Goal: Transaction & Acquisition: Purchase product/service

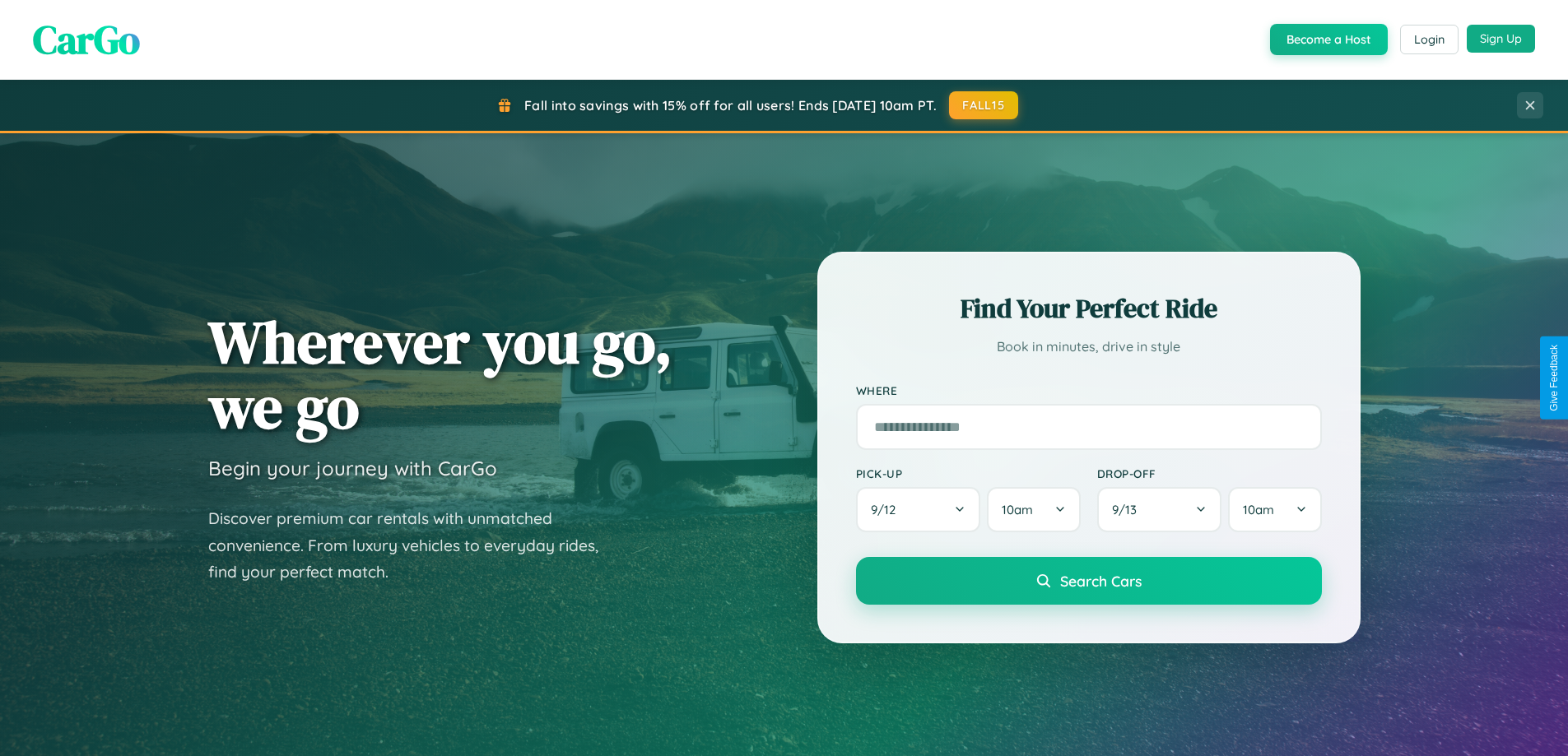
click at [1500, 38] on button "Sign Up" at bounding box center [1500, 38] width 69 height 28
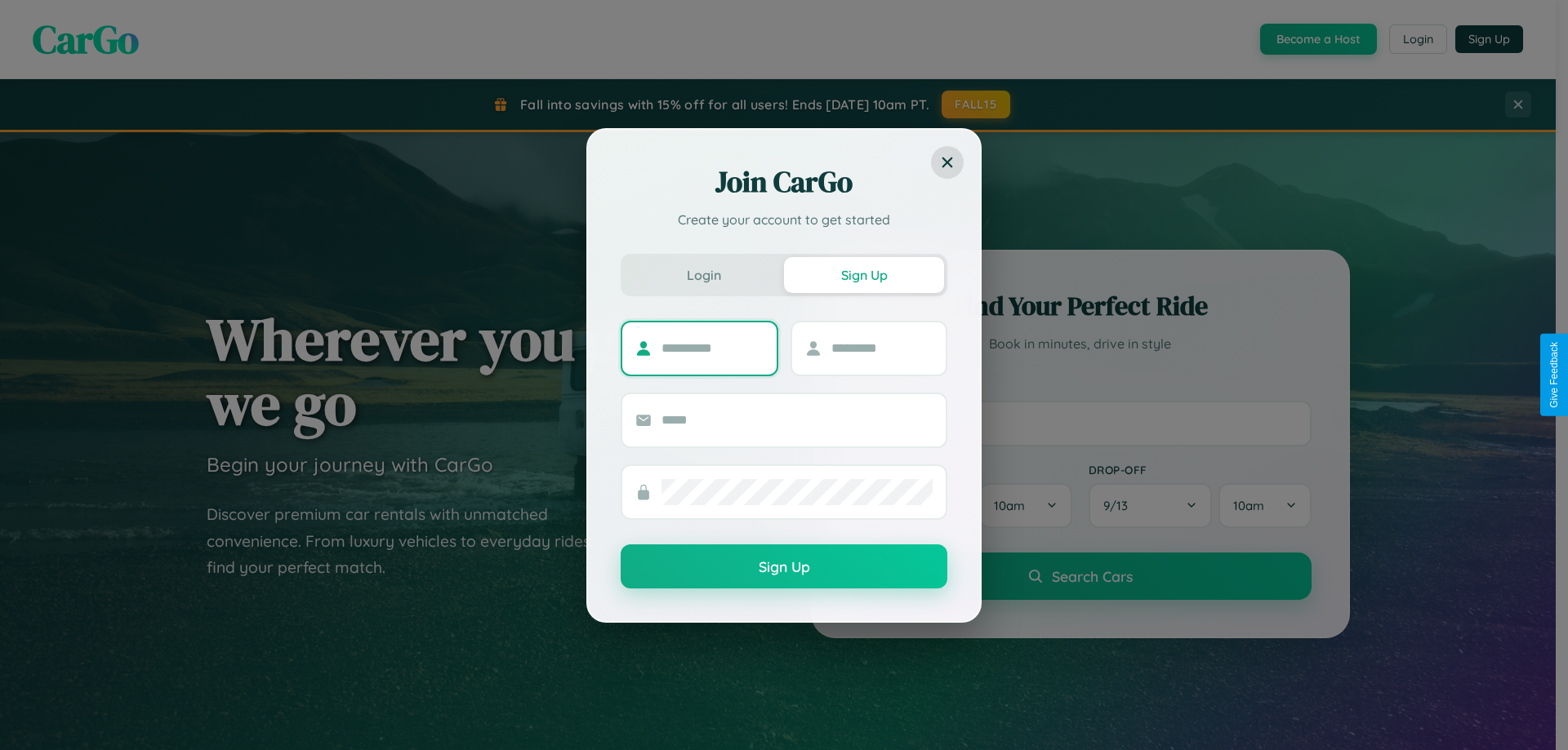
click at [712, 348] on input "text" at bounding box center [712, 348] width 102 height 26
type input "******"
click at [881, 348] on input "text" at bounding box center [882, 348] width 102 height 26
type input "********"
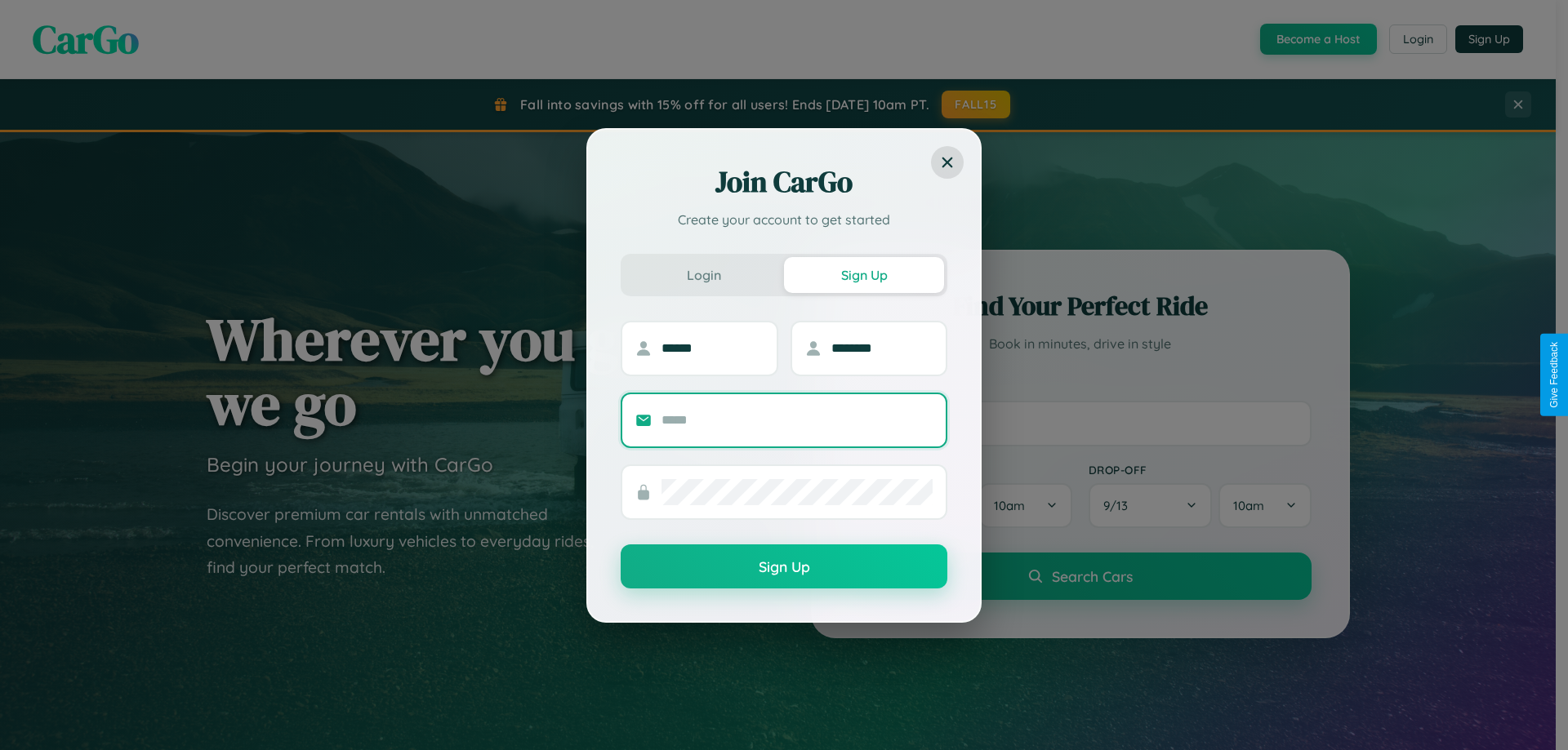
click at [798, 420] on input "text" at bounding box center [797, 420] width 271 height 26
type input "**********"
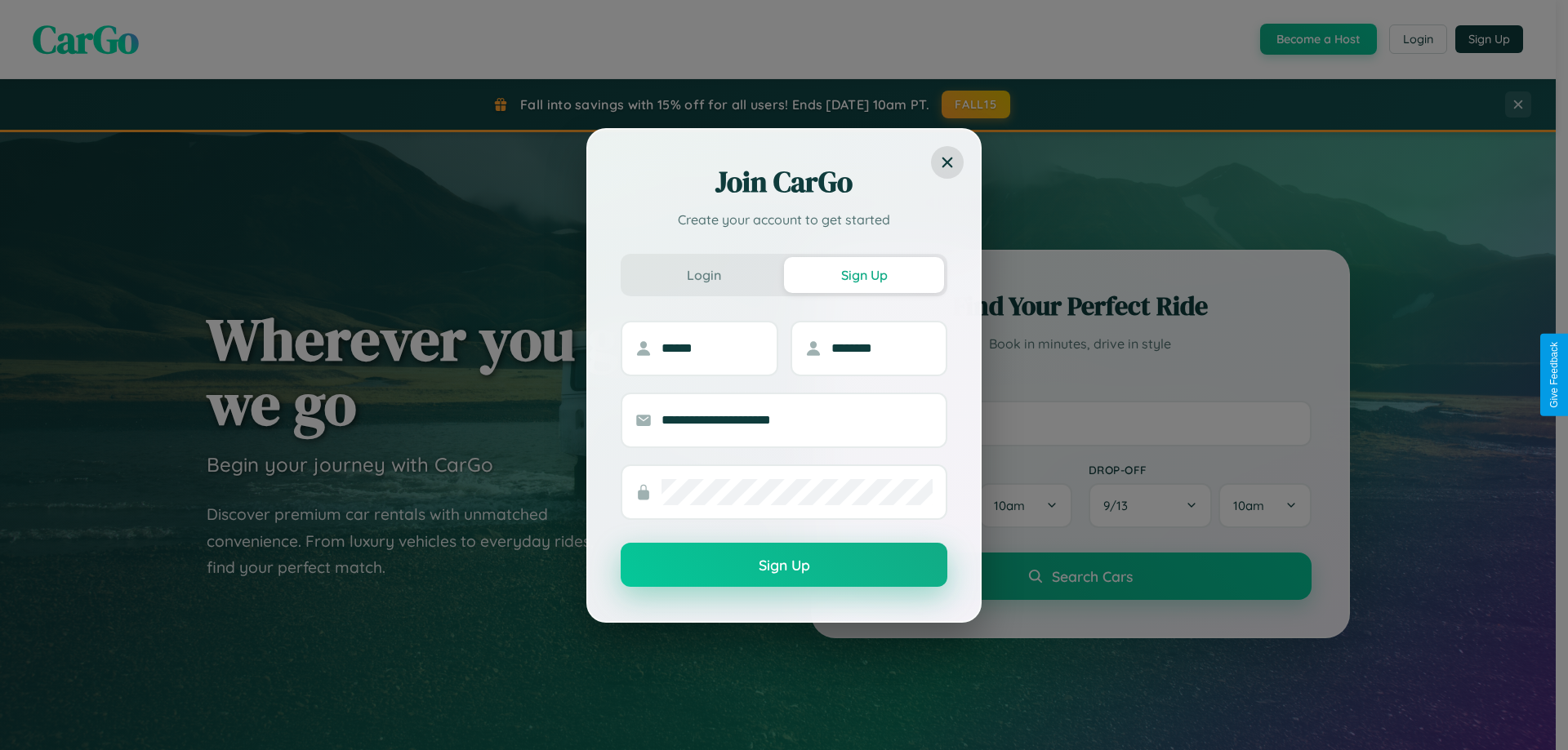
click at [784, 565] on button "Sign Up" at bounding box center [784, 565] width 327 height 44
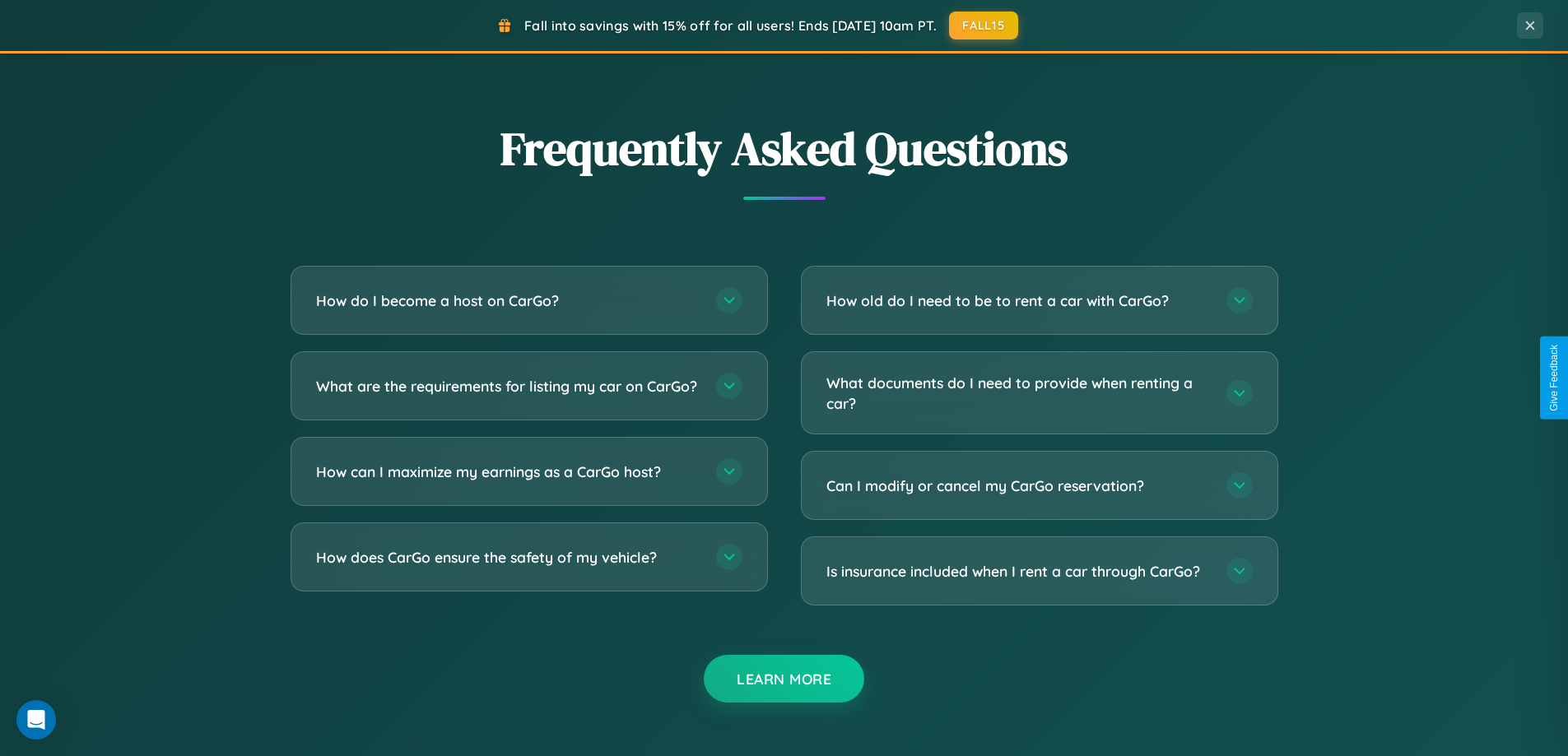
scroll to position [3167, 0]
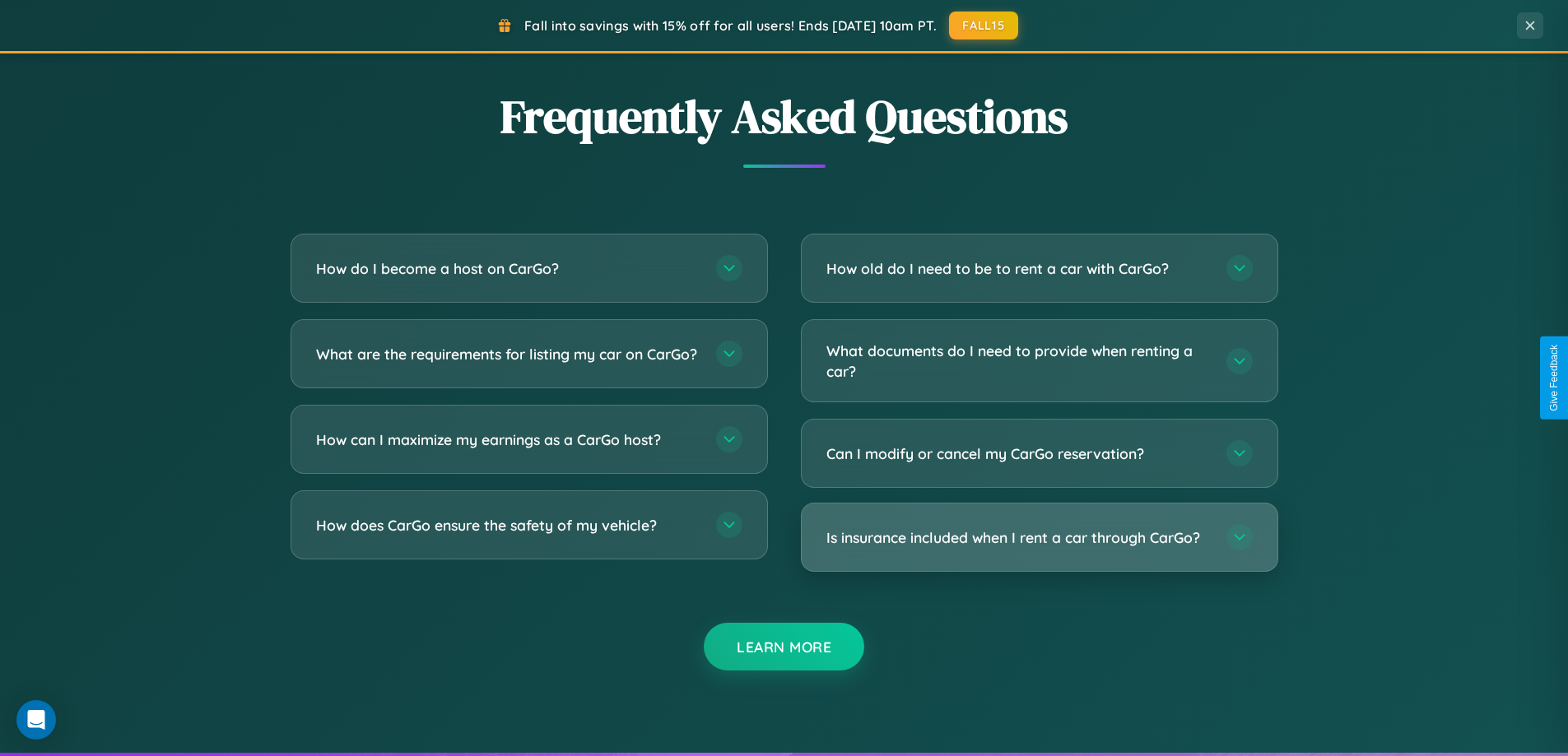
click at [1038, 538] on h3 "Is insurance included when I rent a car through CarGo?" at bounding box center [1018, 538] width 384 height 20
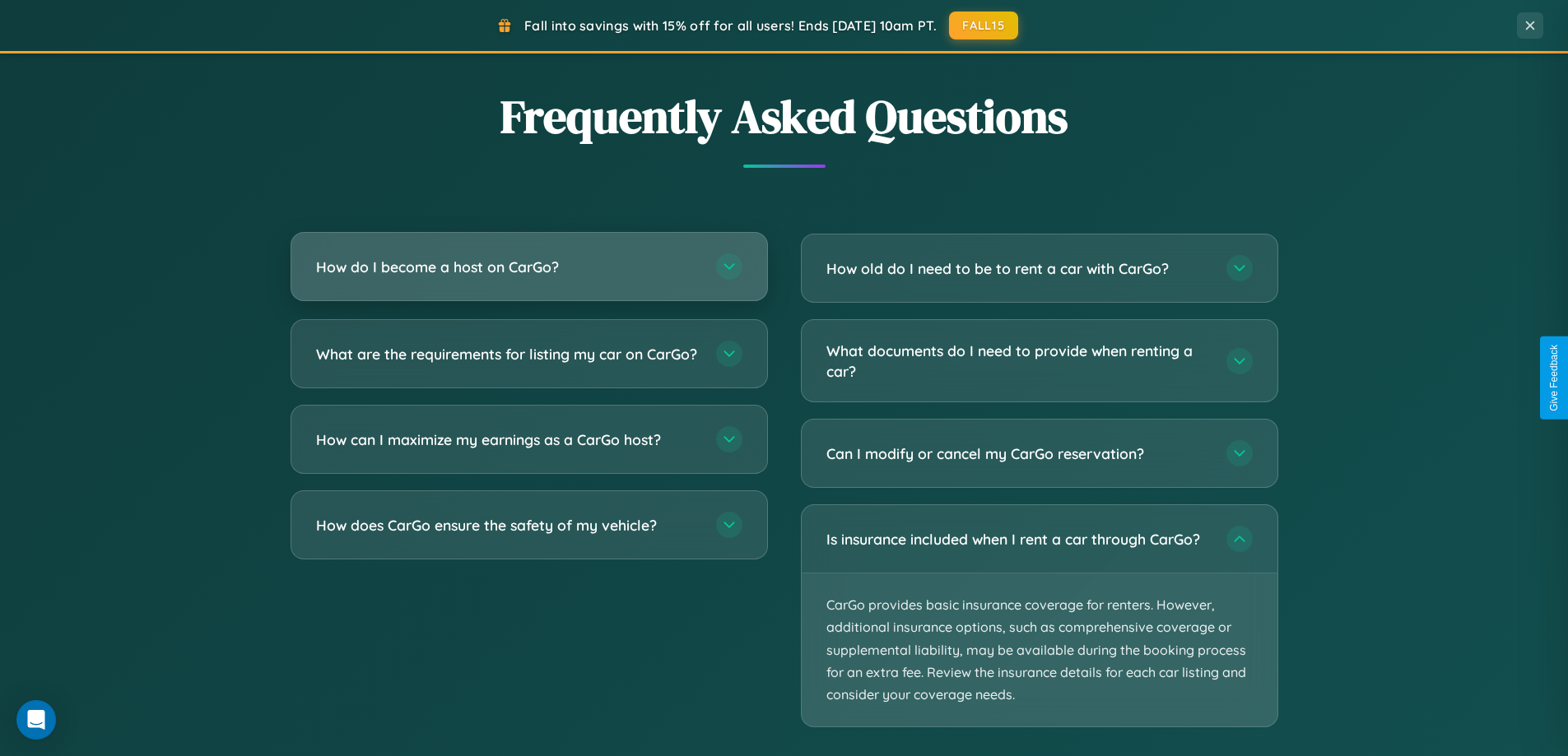
click at [529, 268] on h3 "How do I become a host on CarGo?" at bounding box center [508, 267] width 384 height 20
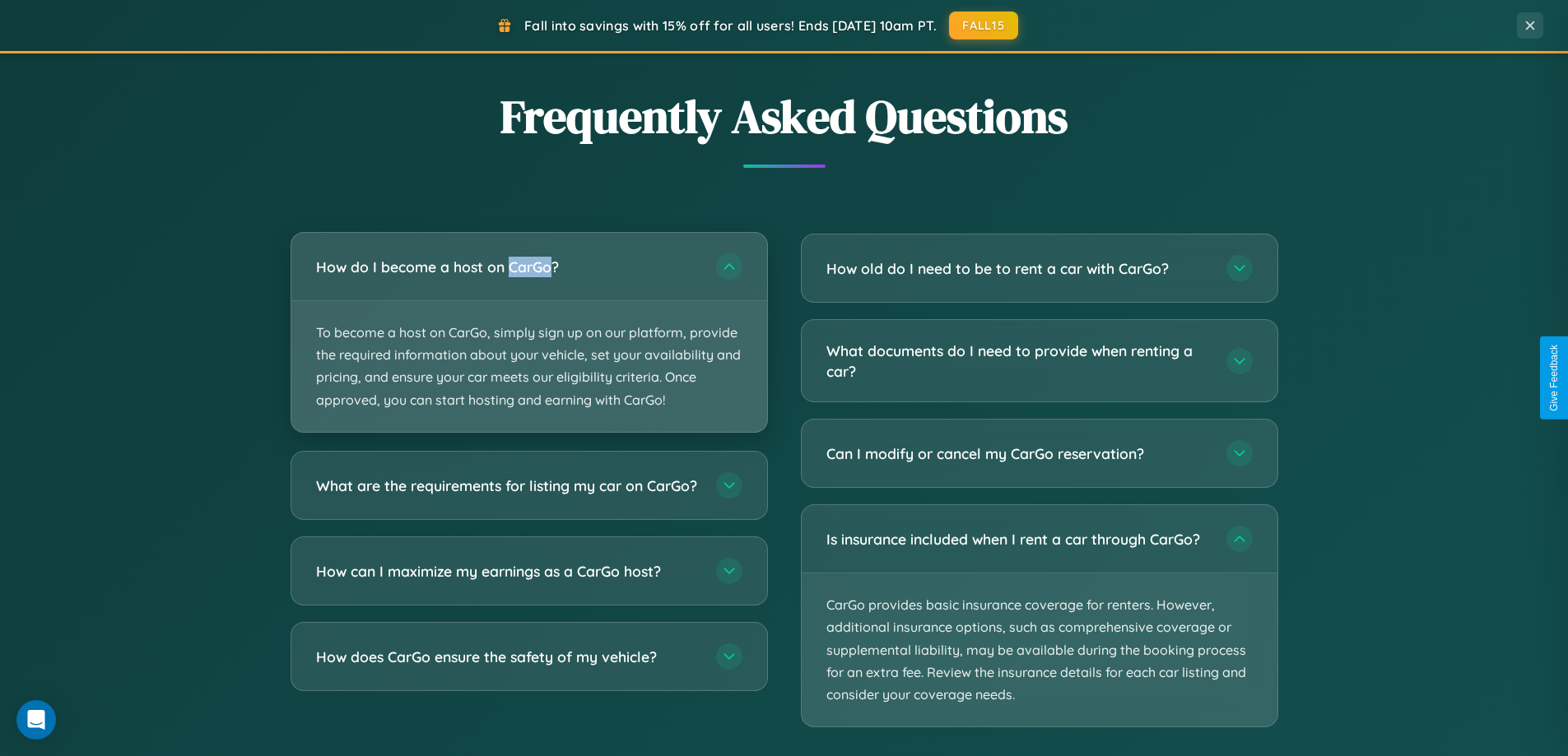
click at [529, 332] on p "To become a host on CarGo, simply sign up on our platform, provide the required…" at bounding box center [529, 367] width 476 height 131
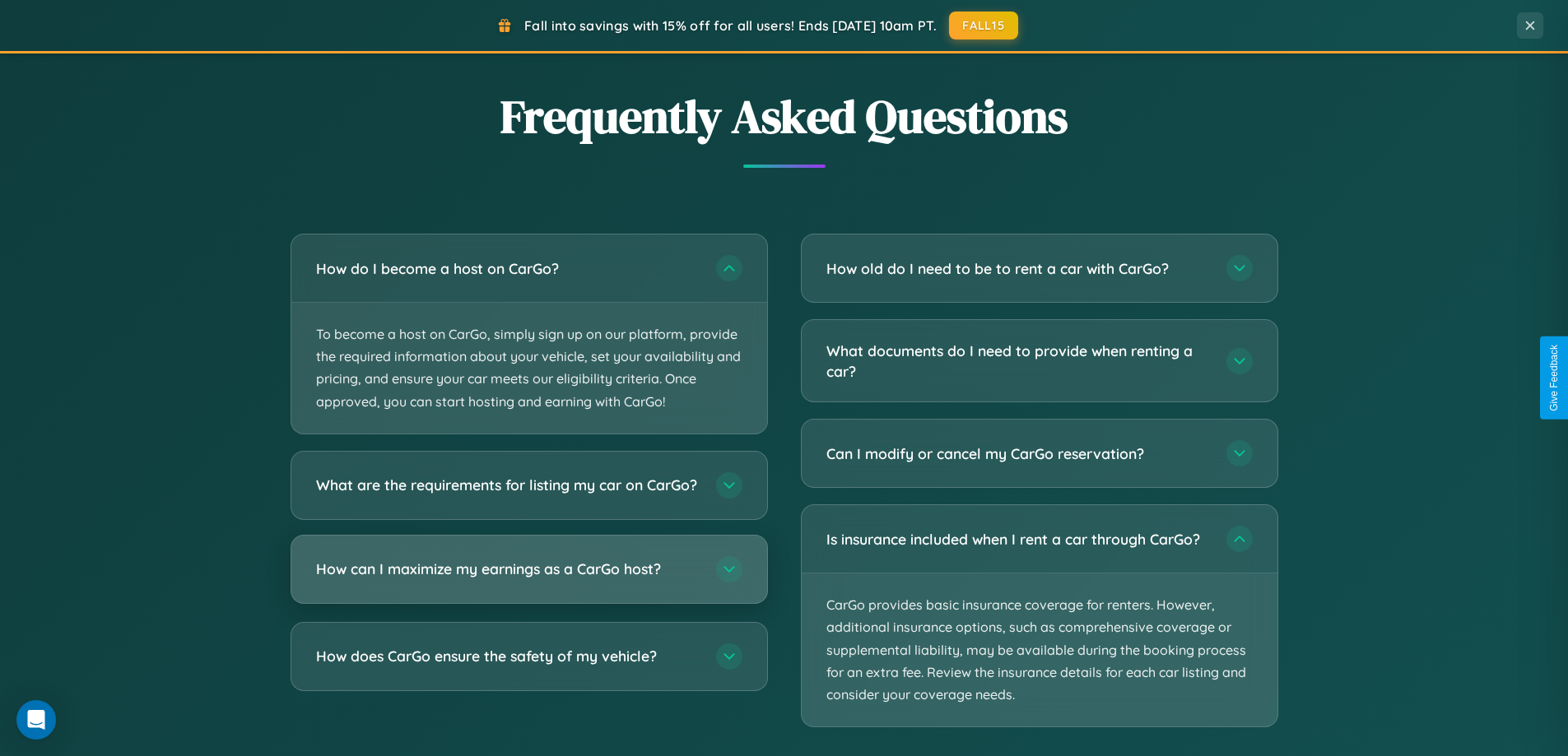
click at [529, 579] on h3 "How can I maximize my earnings as a CarGo host?" at bounding box center [508, 569] width 384 height 20
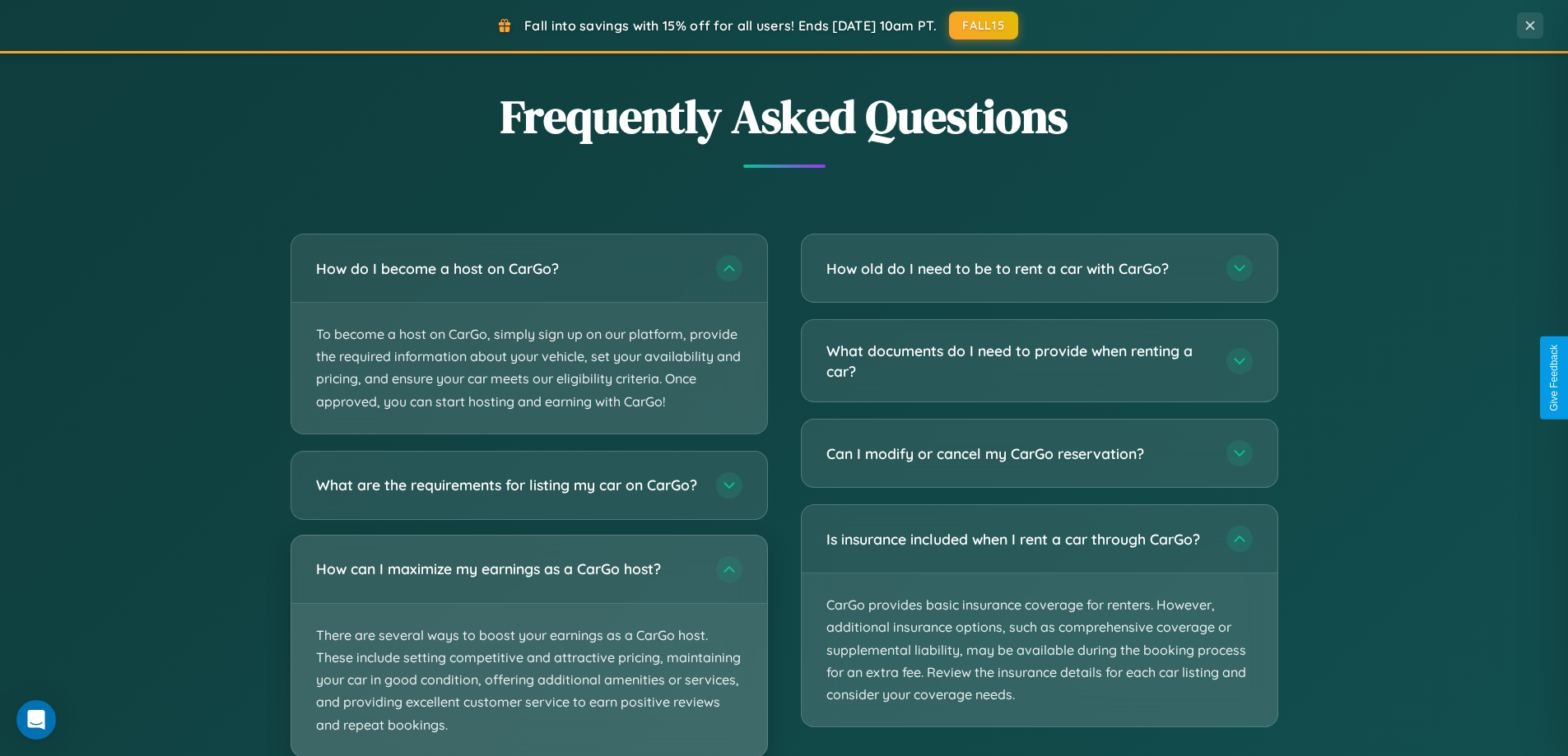
click at [529, 652] on p "There are several ways to boost your earnings as a CarGo host. These include se…" at bounding box center [529, 680] width 476 height 153
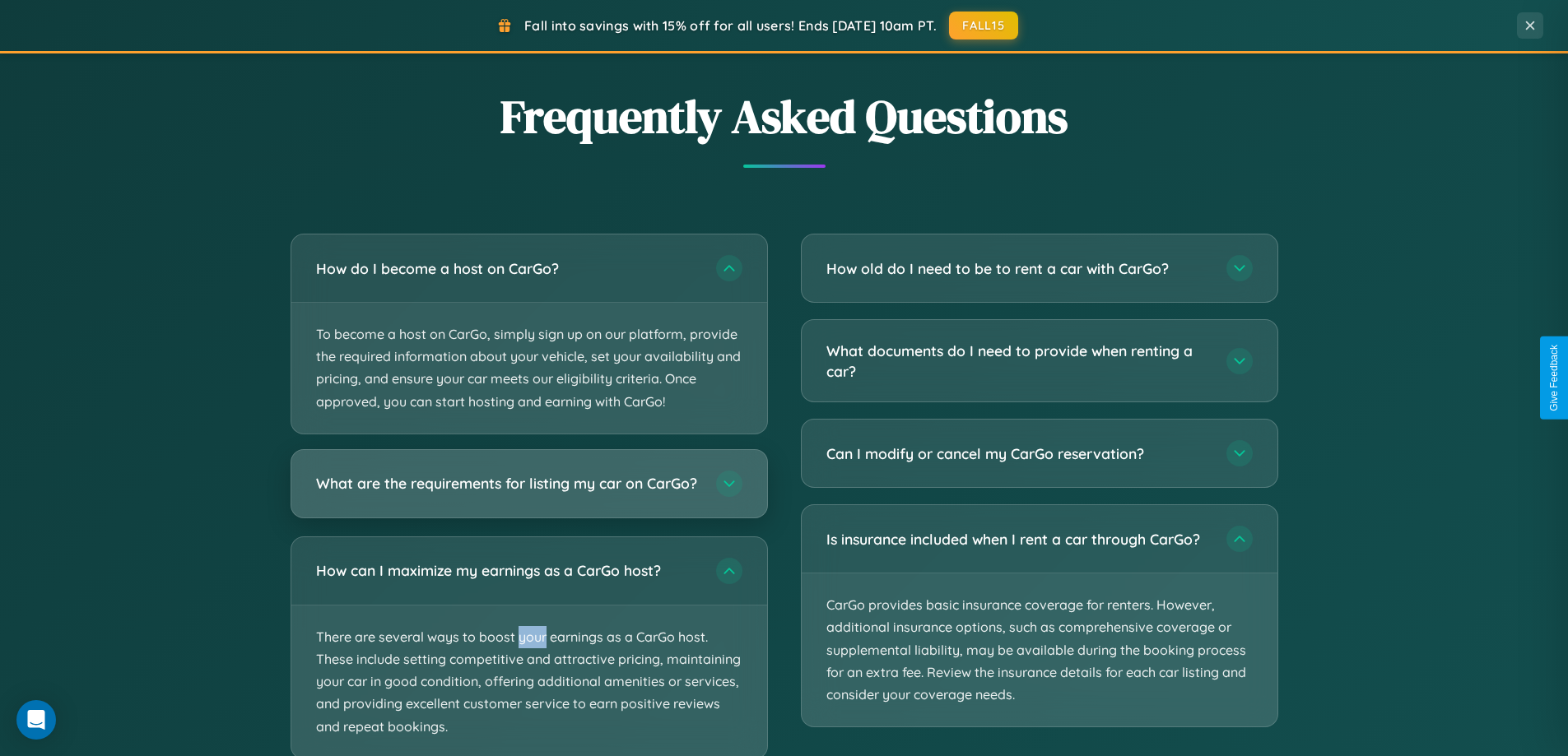
click at [529, 491] on h3 "What are the requirements for listing my car on CarGo?" at bounding box center [508, 483] width 384 height 20
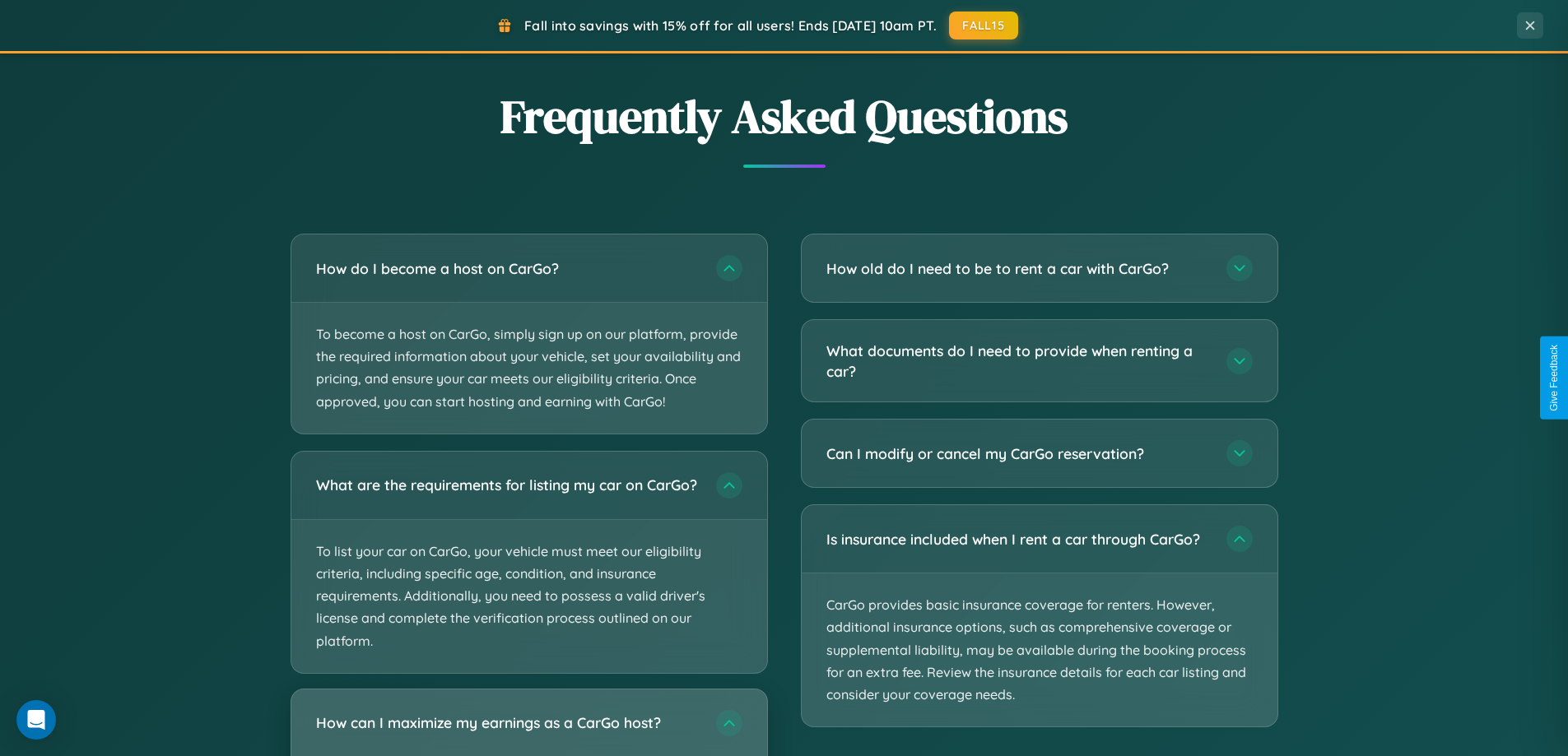
click at [529, 729] on h3 "How can I maximize my earnings as a CarGo host?" at bounding box center [508, 723] width 384 height 20
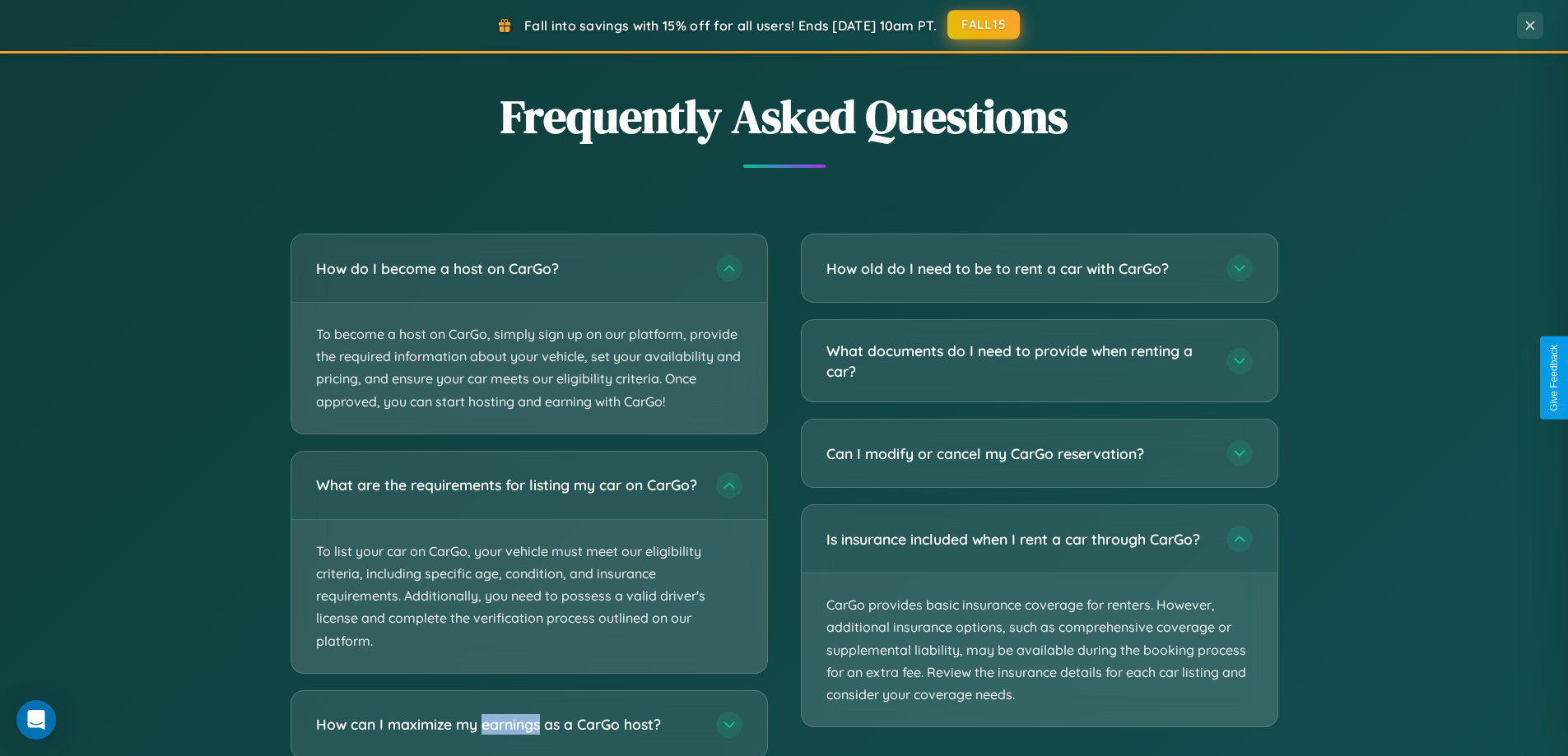
click at [984, 25] on button "FALL15" at bounding box center [983, 25] width 72 height 29
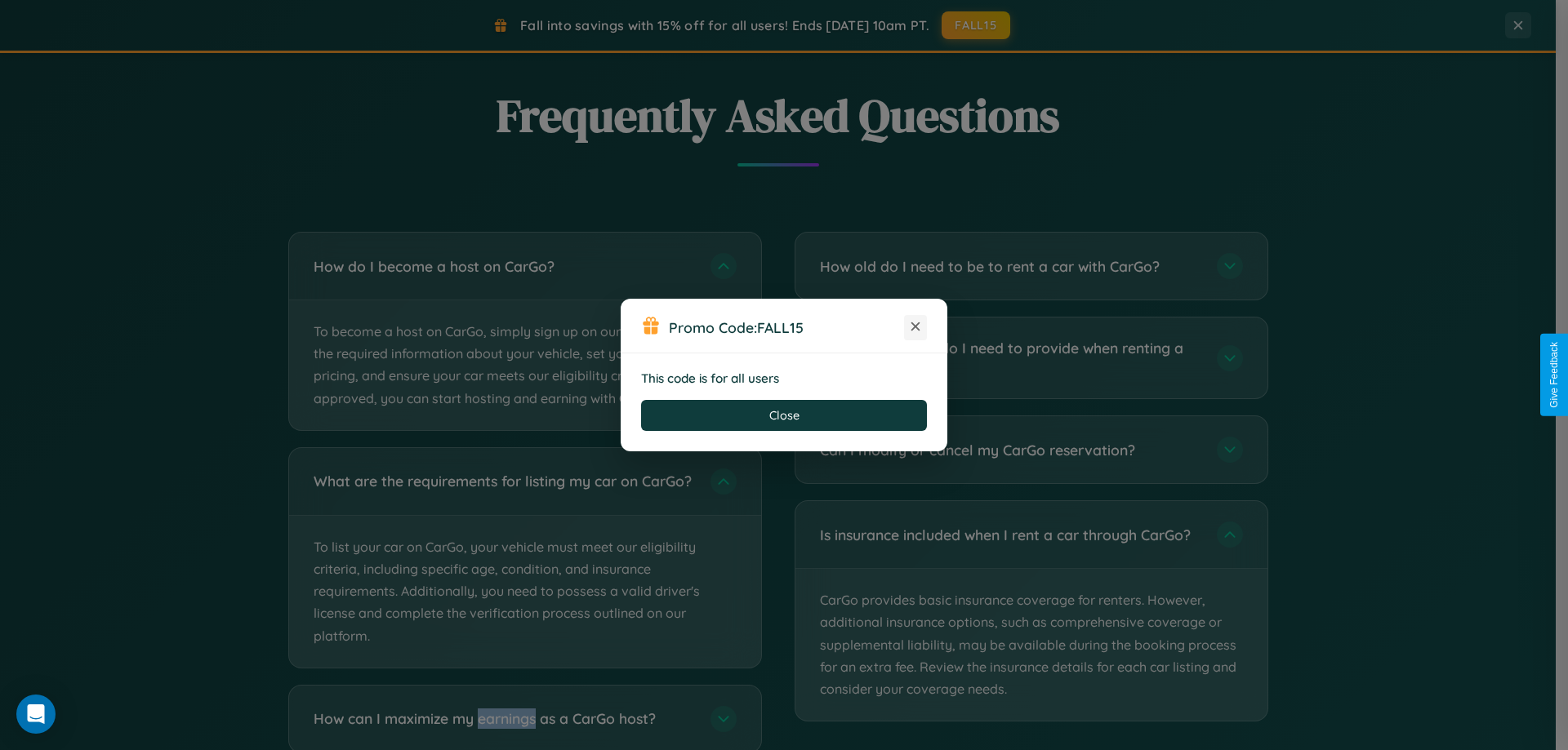
click at [916, 327] on icon at bounding box center [916, 326] width 16 height 16
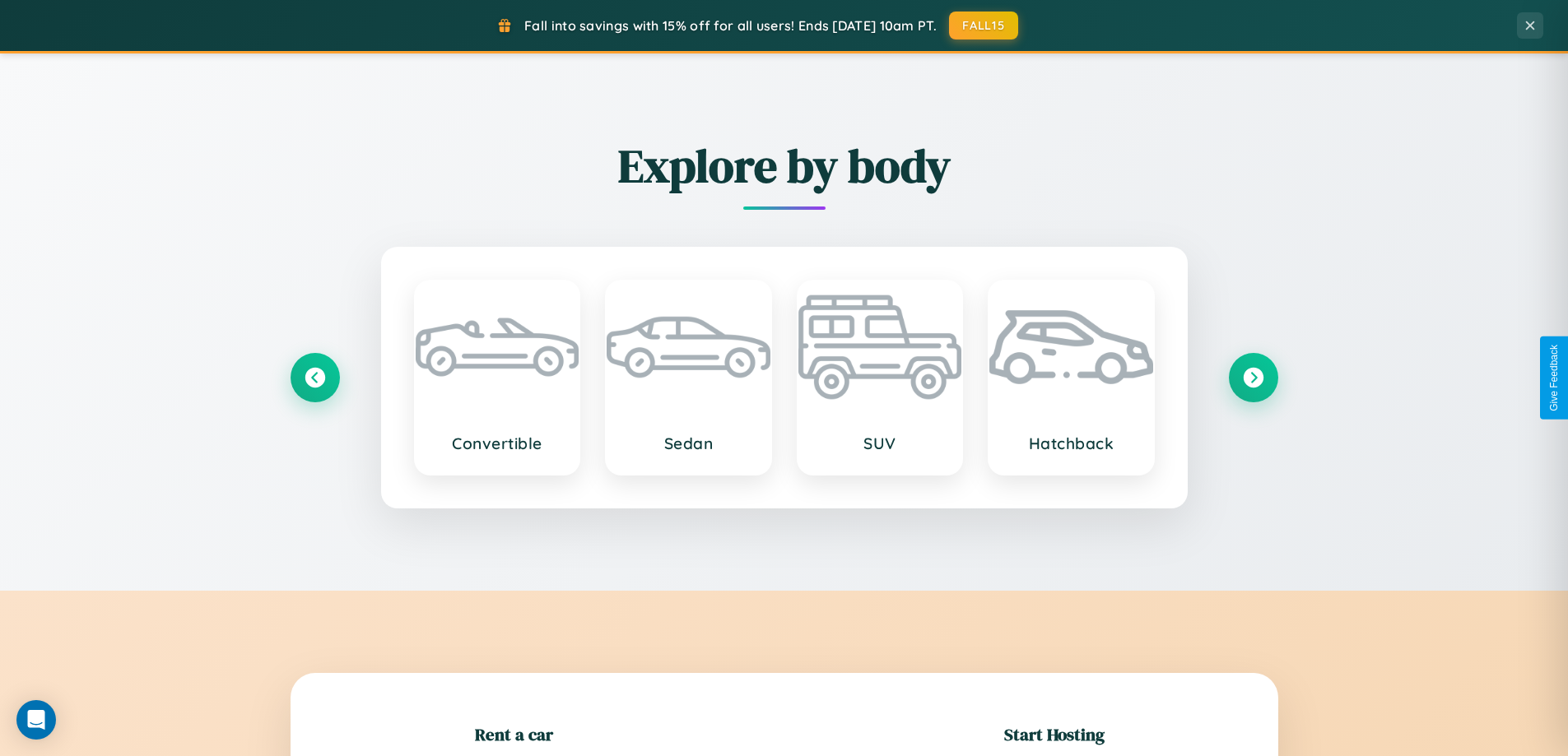
scroll to position [356, 0]
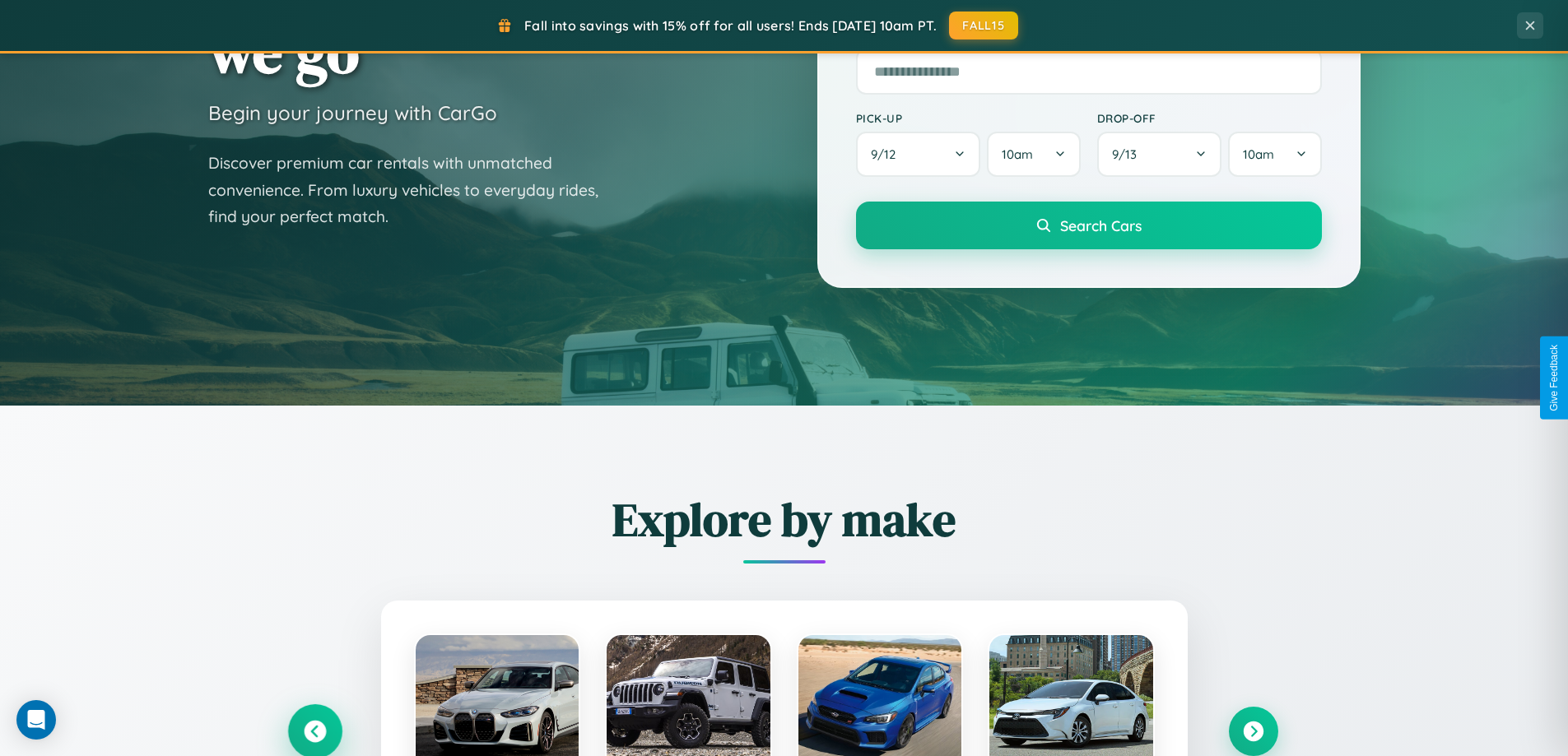
click at [314, 731] on icon at bounding box center [314, 732] width 22 height 22
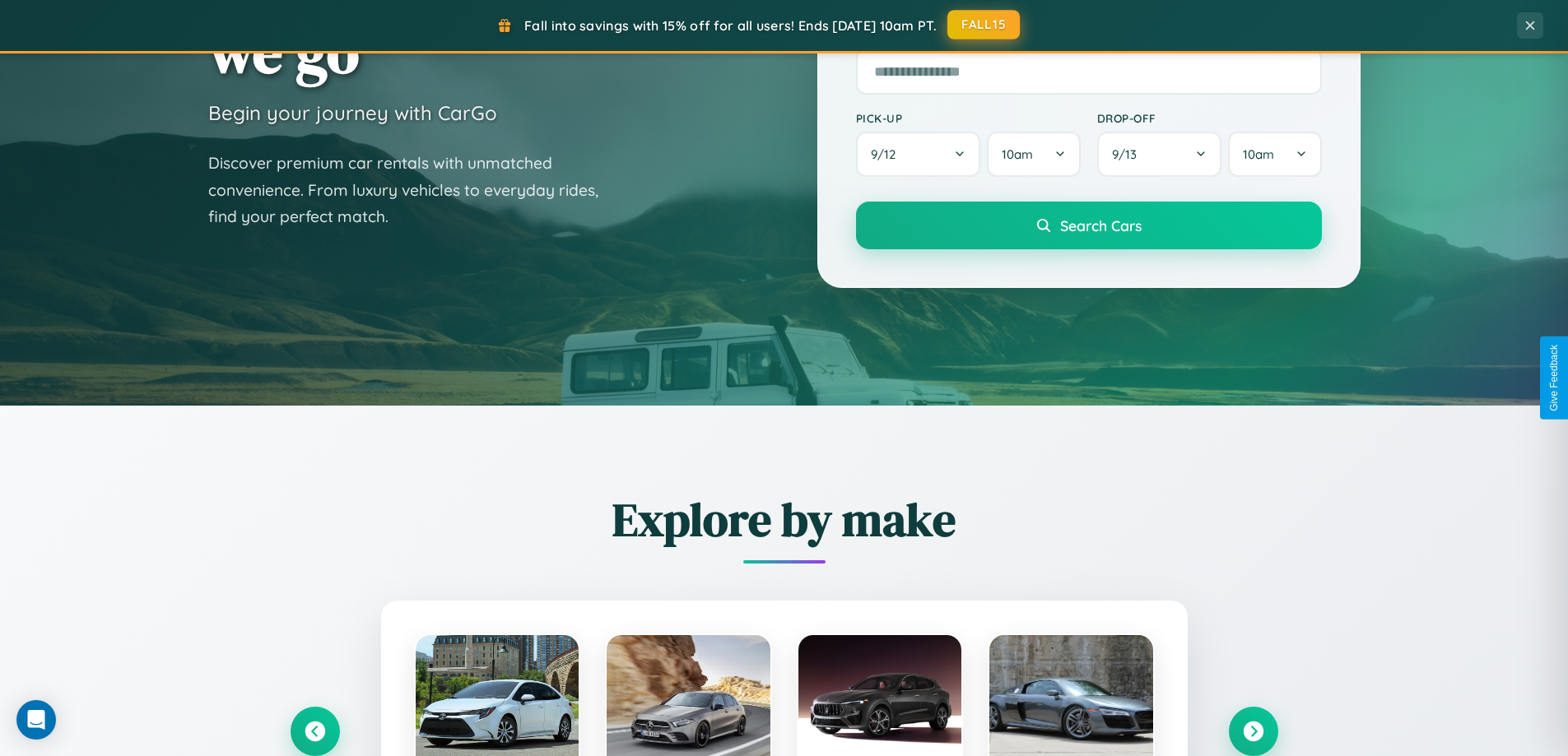
click at [984, 26] on button "FALL15" at bounding box center [983, 25] width 72 height 29
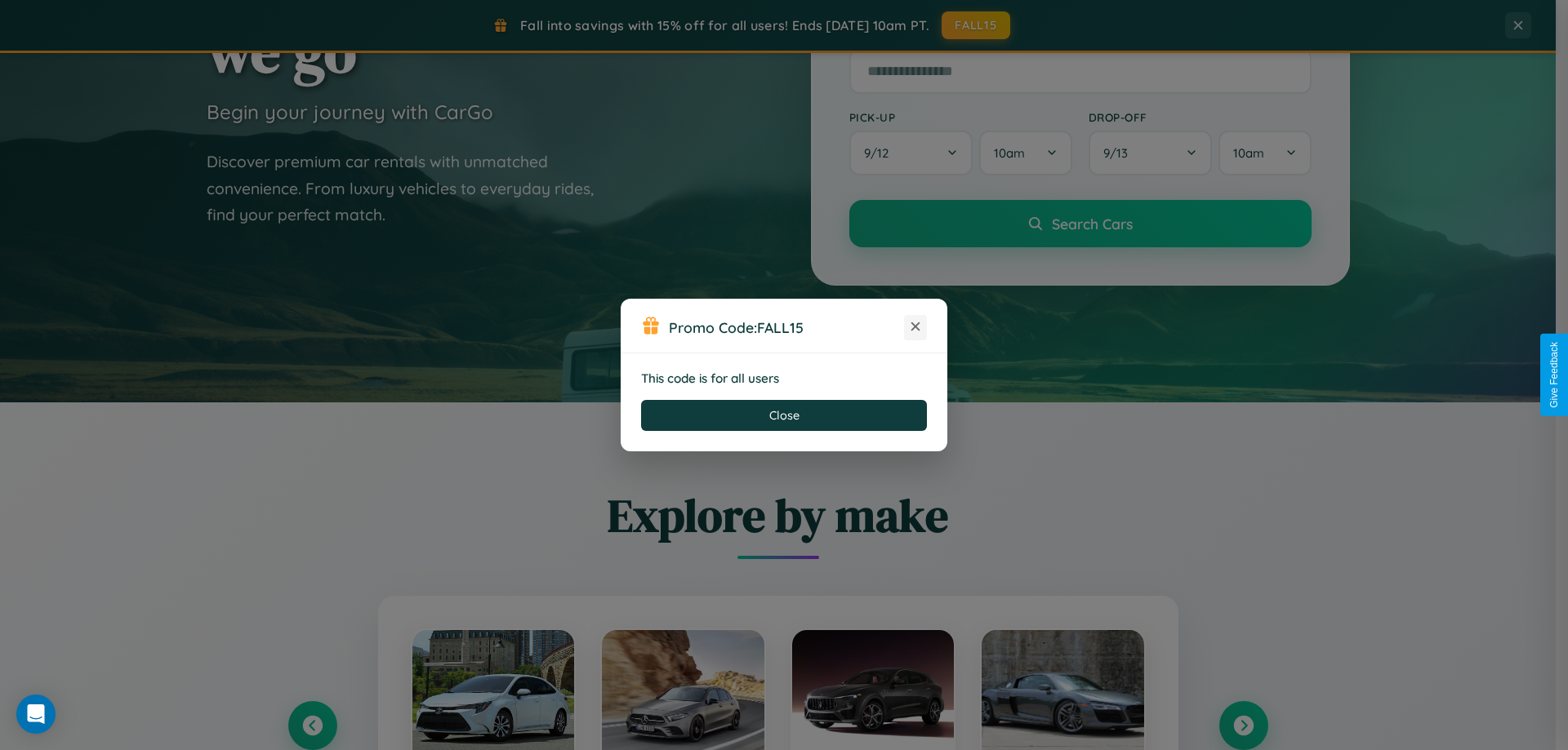
click at [916, 327] on icon at bounding box center [916, 326] width 16 height 16
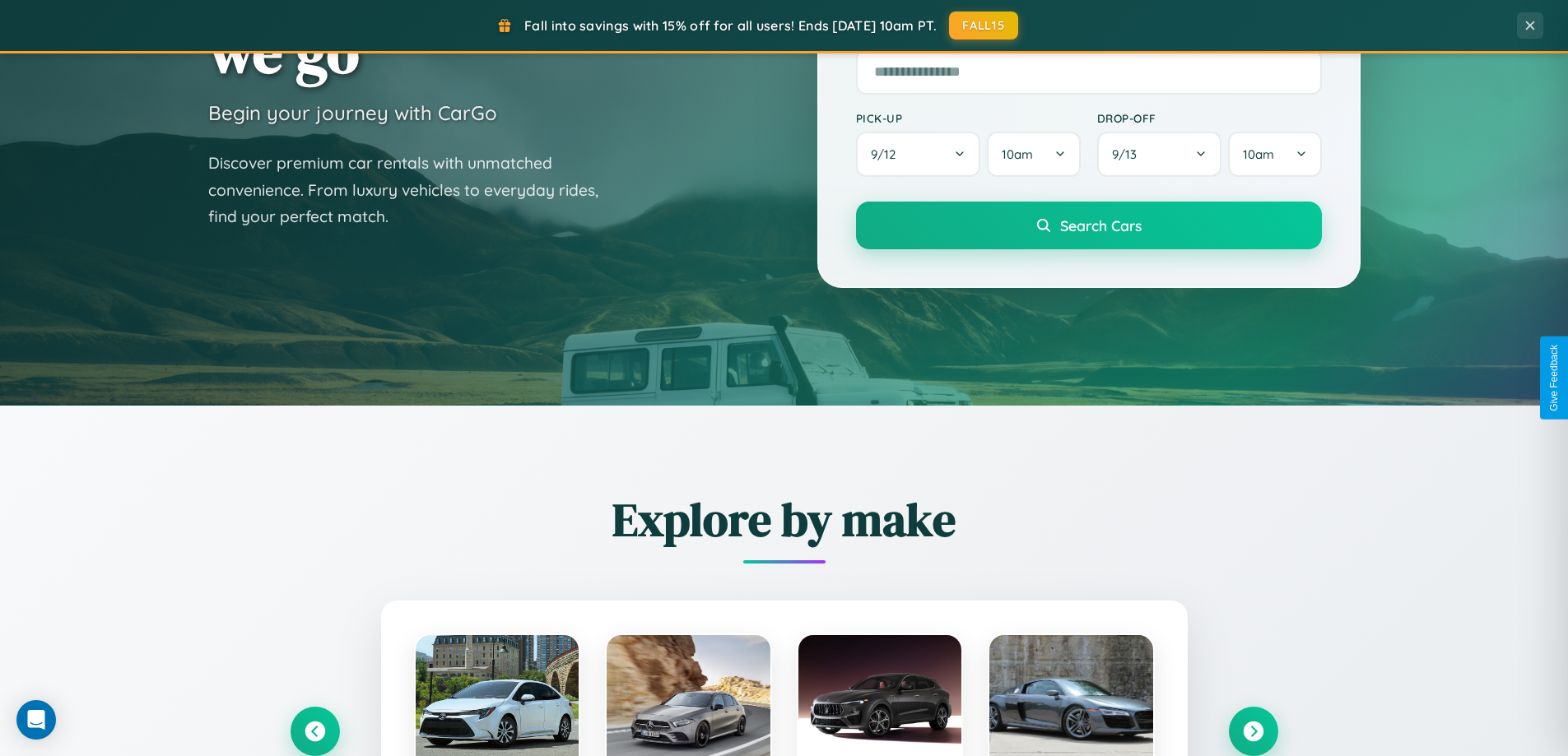
scroll to position [49, 0]
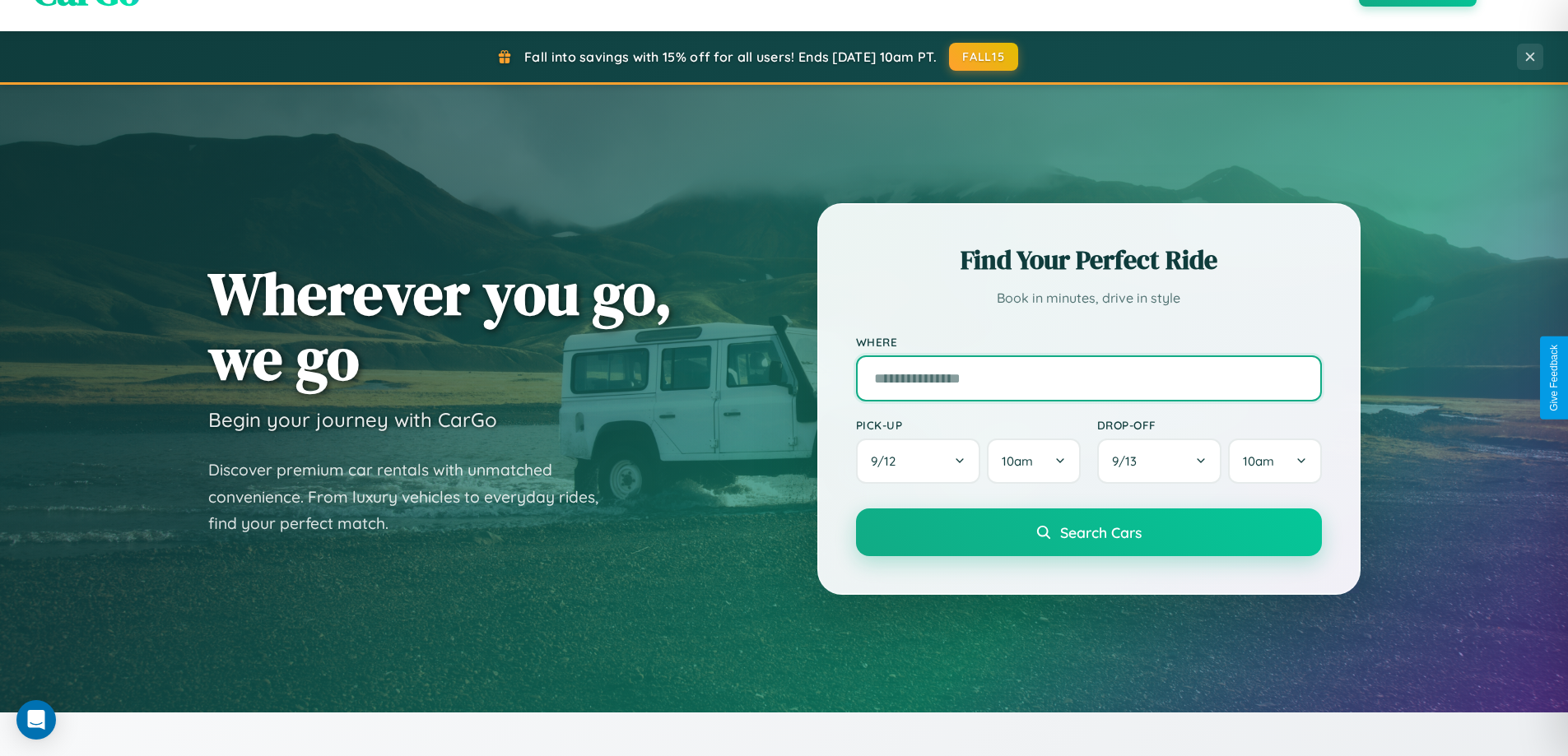
click at [1088, 378] on input "text" at bounding box center [1089, 378] width 466 height 46
type input "******"
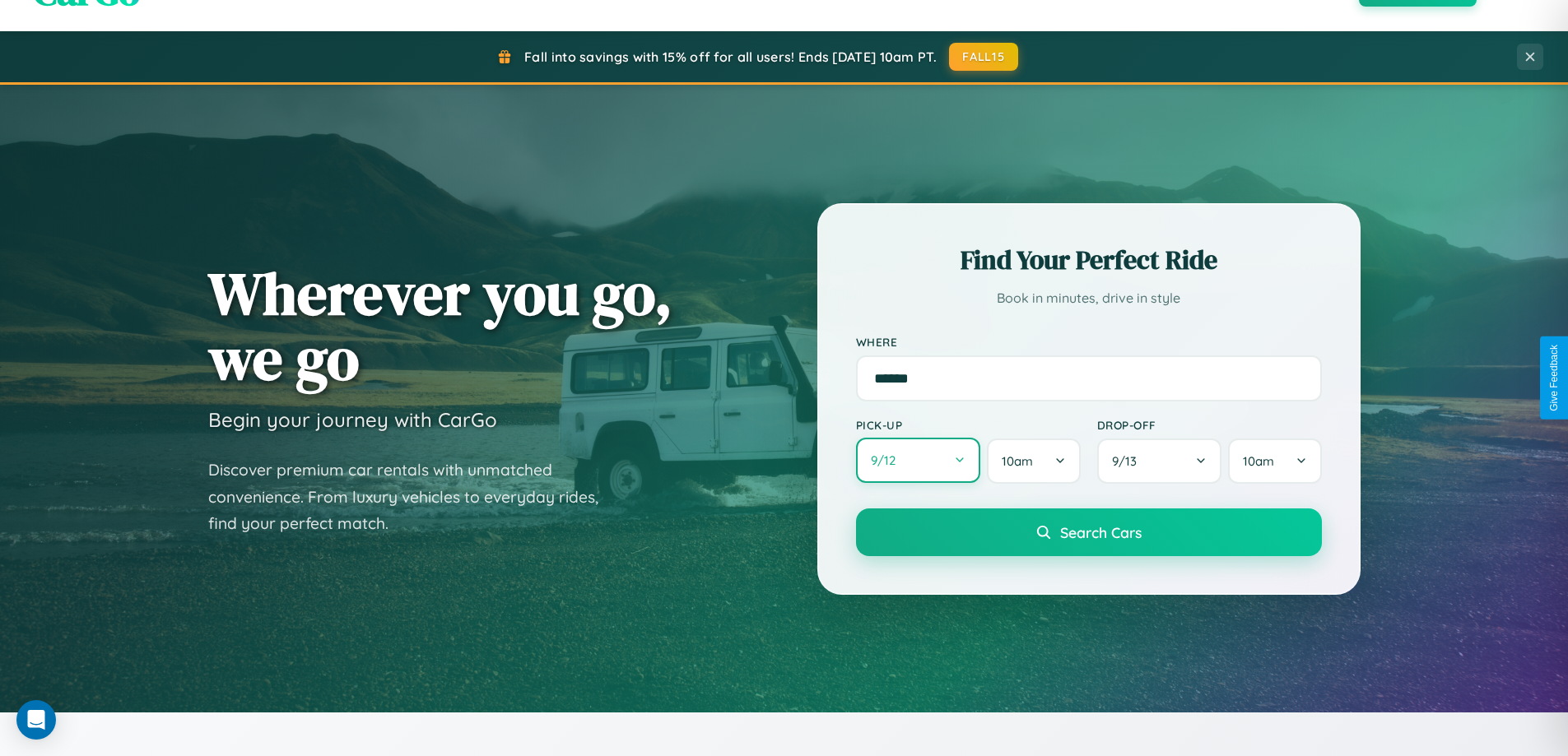
click at [917, 461] on button "9 / 12" at bounding box center [918, 460] width 126 height 45
select select "*"
select select "****"
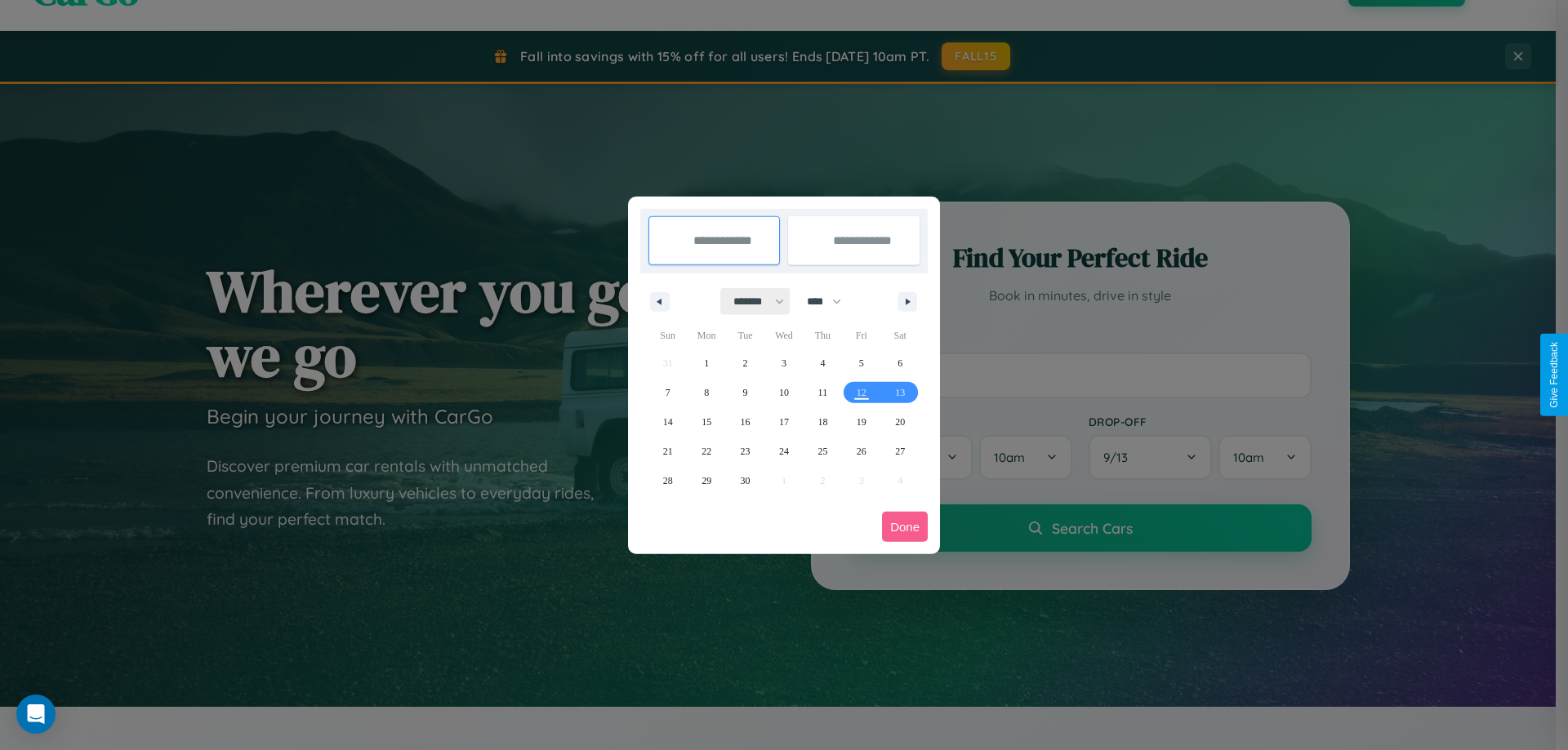
drag, startPoint x: 751, startPoint y: 301, endPoint x: 784, endPoint y: 327, distance: 42.0
click at [751, 301] on select "******* ******** ***** ***** *** **** **** ****** ********* ******* ******** **…" at bounding box center [756, 302] width 69 height 27
select select "**"
click at [745, 421] on span "16" at bounding box center [746, 422] width 10 height 29
type input "**********"
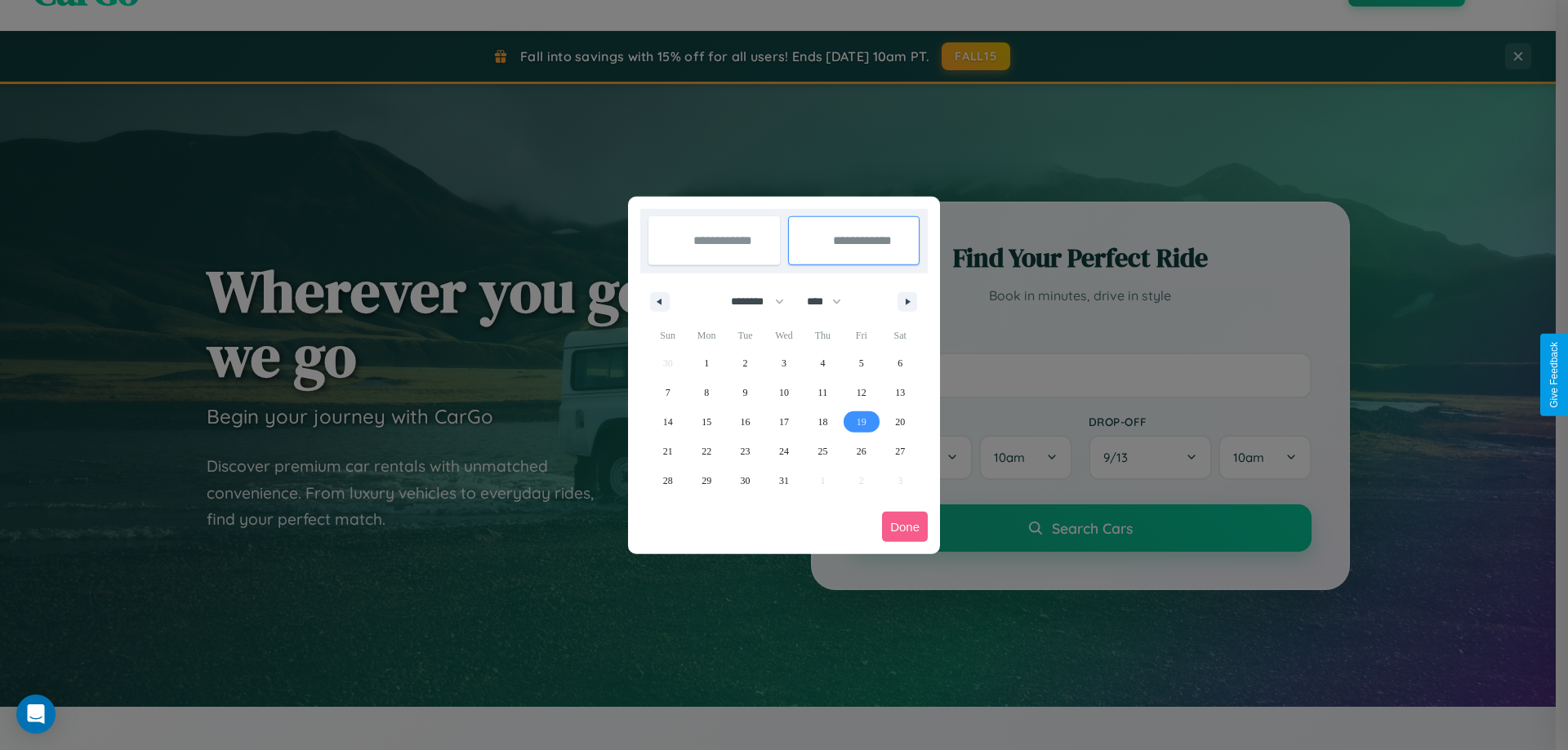
click at [861, 421] on span "19" at bounding box center [861, 422] width 10 height 29
type input "**********"
click at [905, 526] on button "Done" at bounding box center [905, 526] width 45 height 30
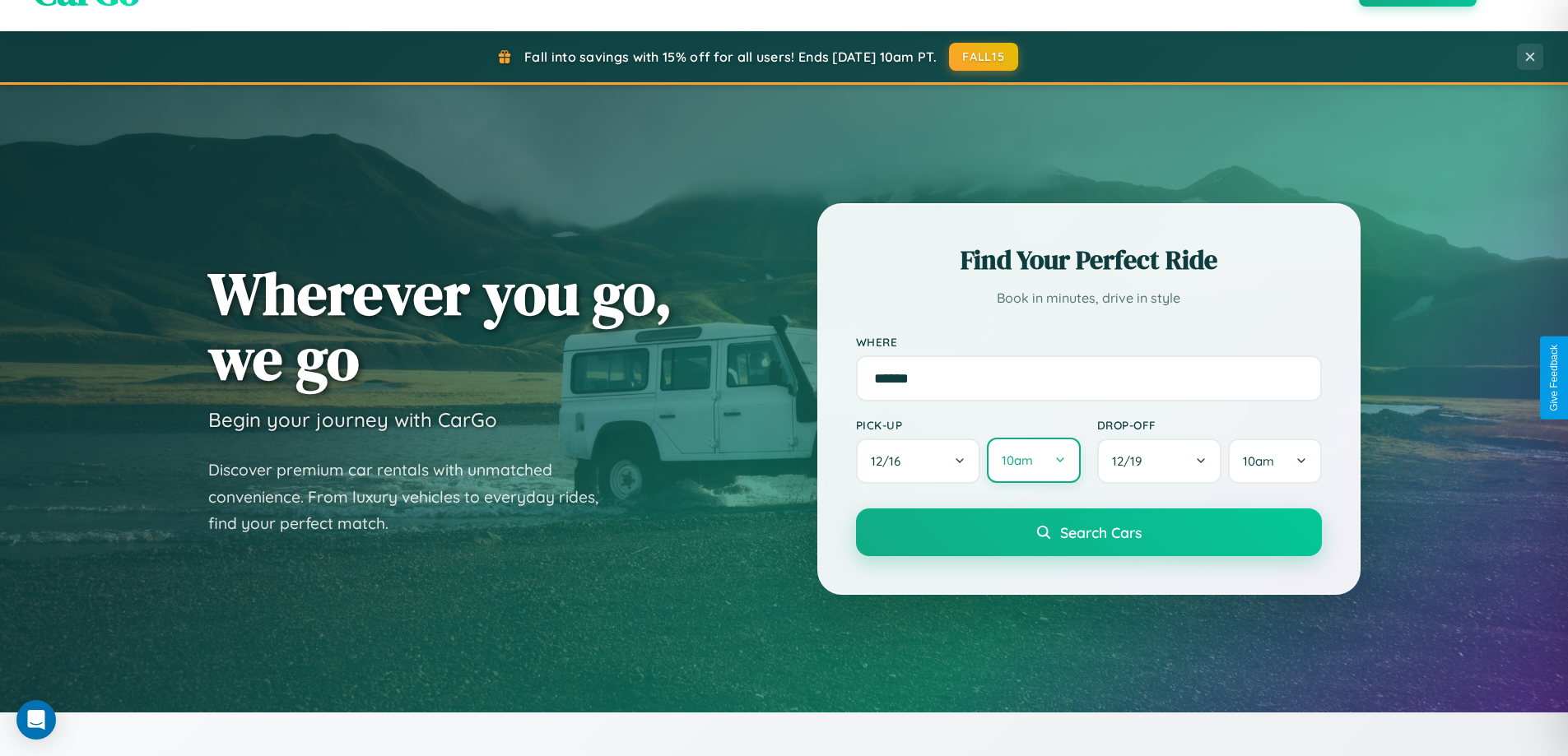
click at [1033, 461] on button "10am" at bounding box center [1033, 460] width 93 height 45
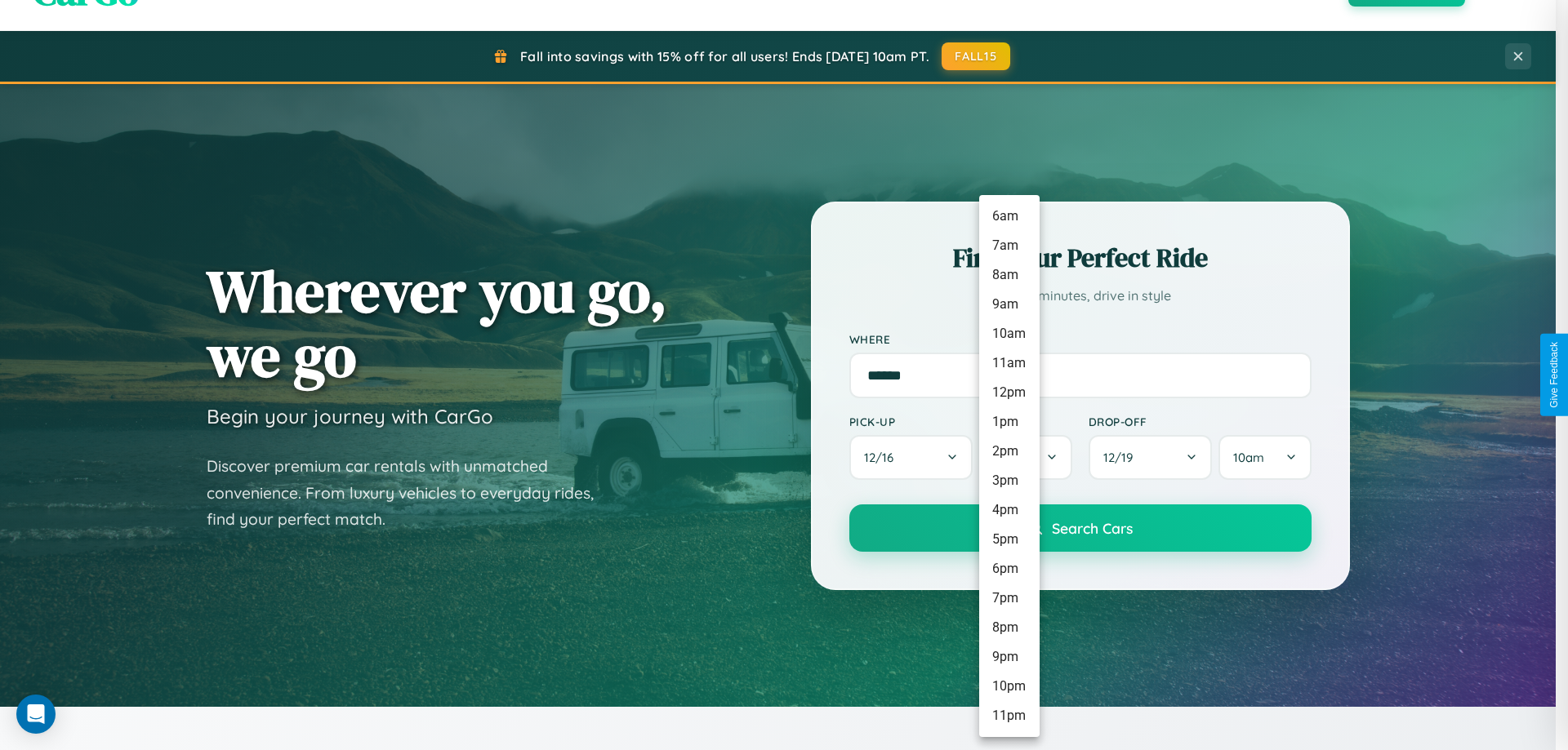
click at [1009, 393] on li "12pm" at bounding box center [1010, 393] width 60 height 29
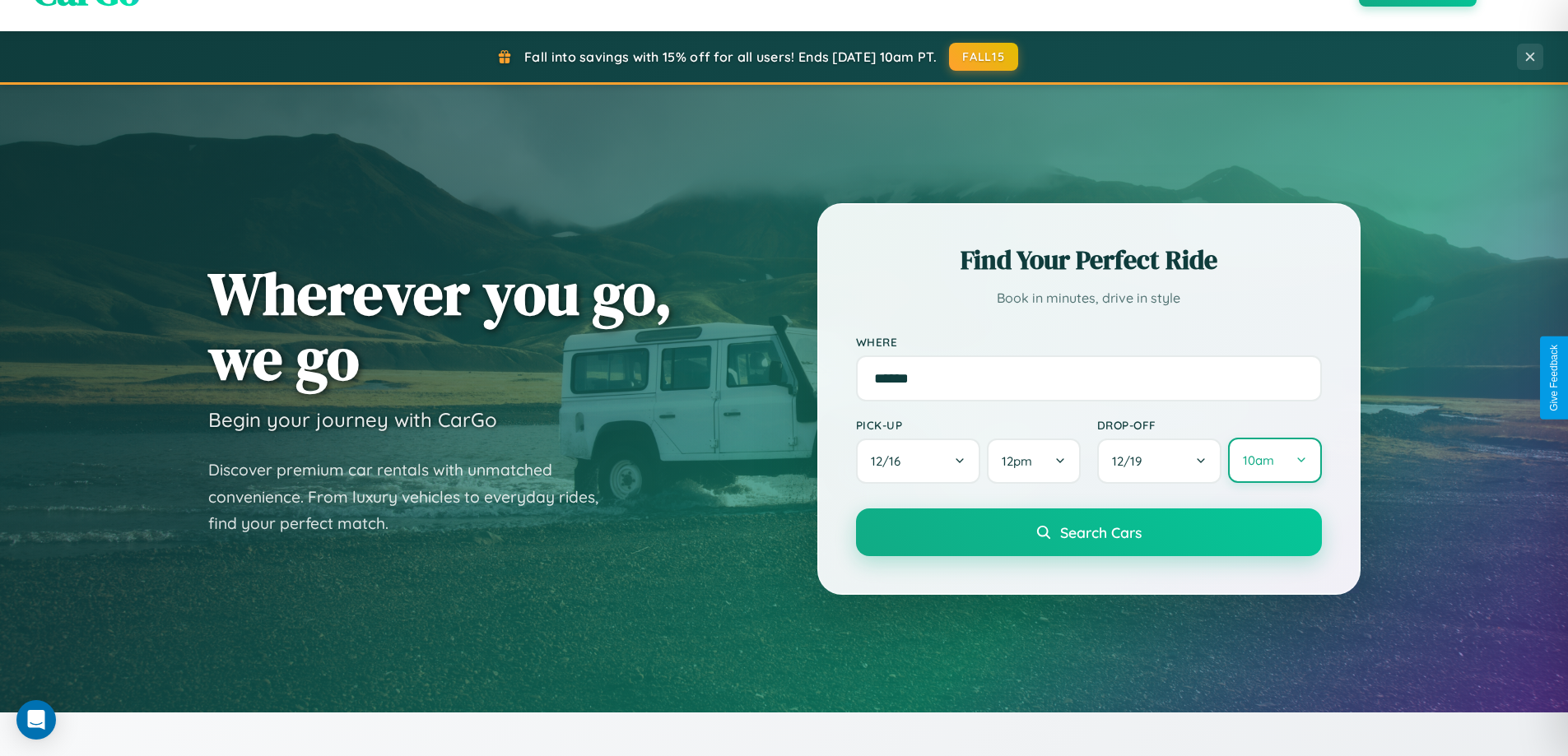
click at [1274, 461] on button "10am" at bounding box center [1274, 460] width 93 height 45
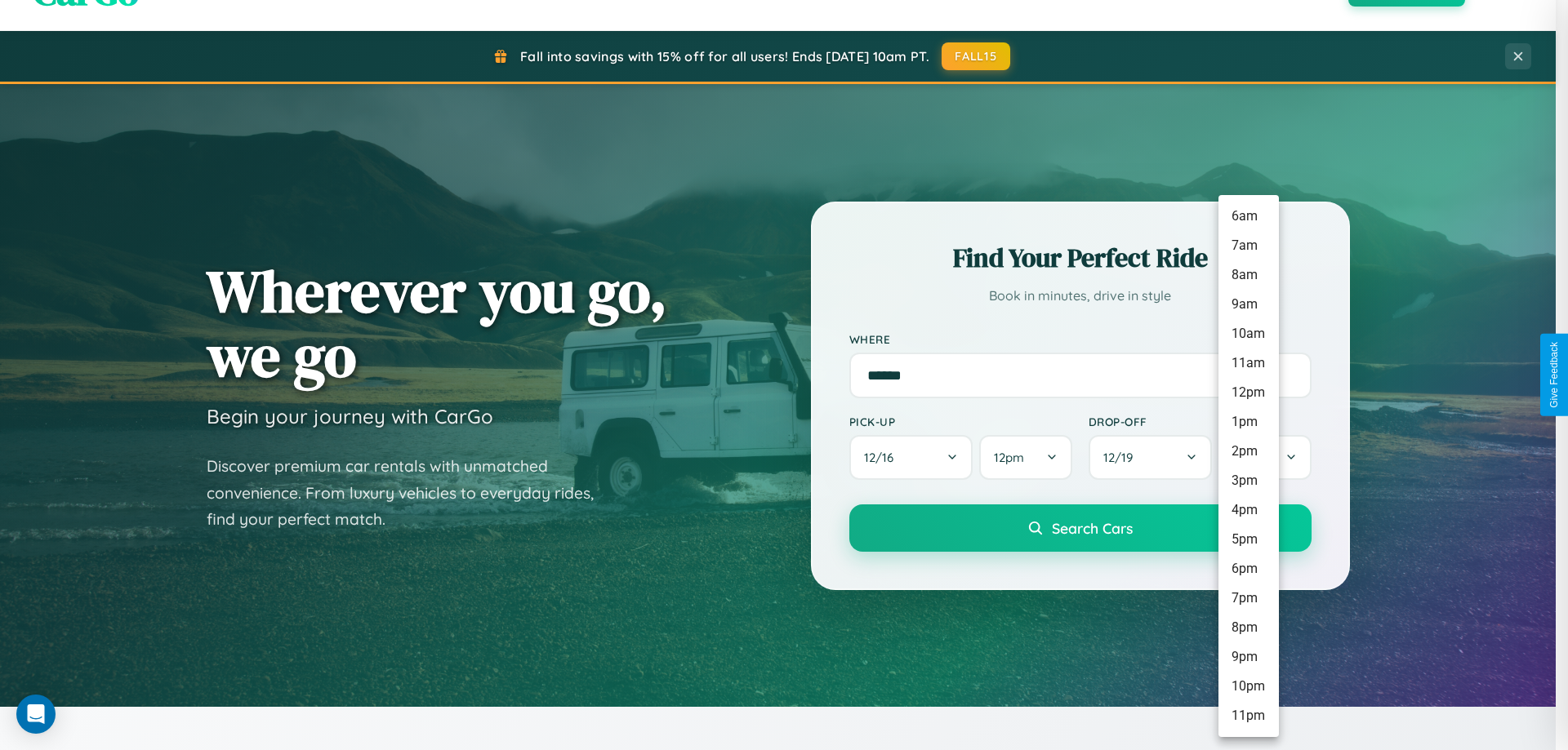
click at [1248, 569] on li "6pm" at bounding box center [1249, 569] width 60 height 29
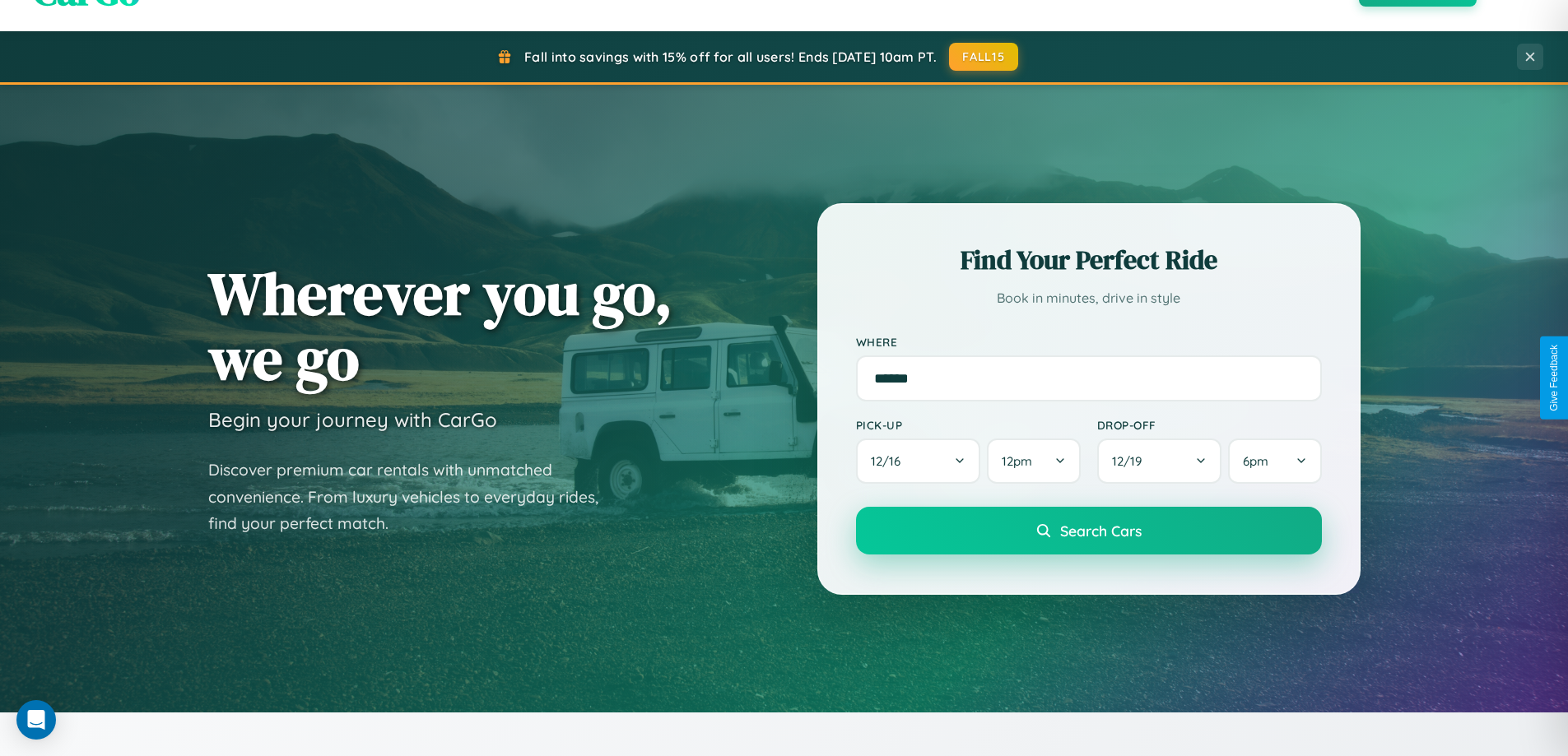
click at [1088, 531] on span "Search Cars" at bounding box center [1101, 531] width 82 height 18
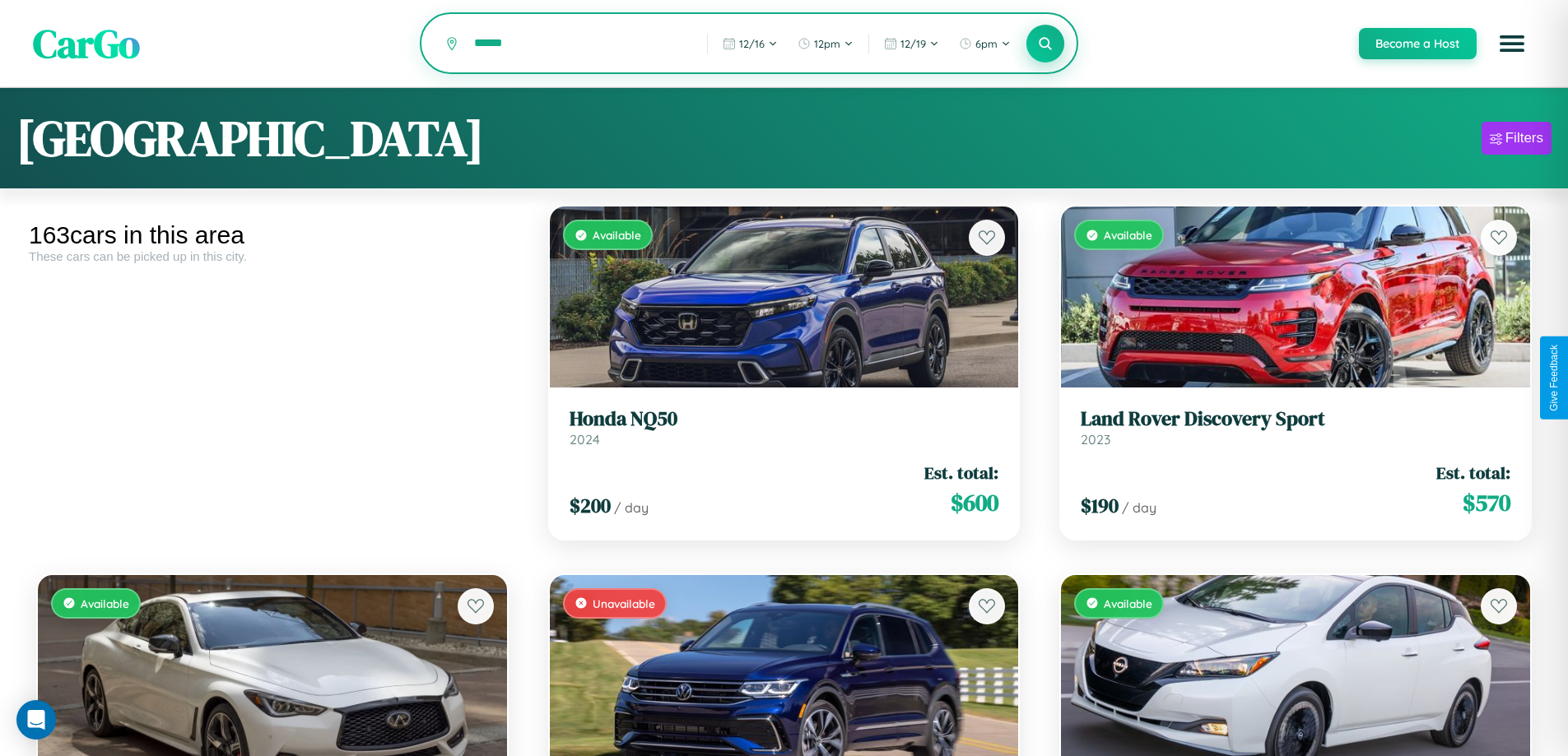
type input "******"
click at [1045, 44] on icon at bounding box center [1046, 43] width 16 height 16
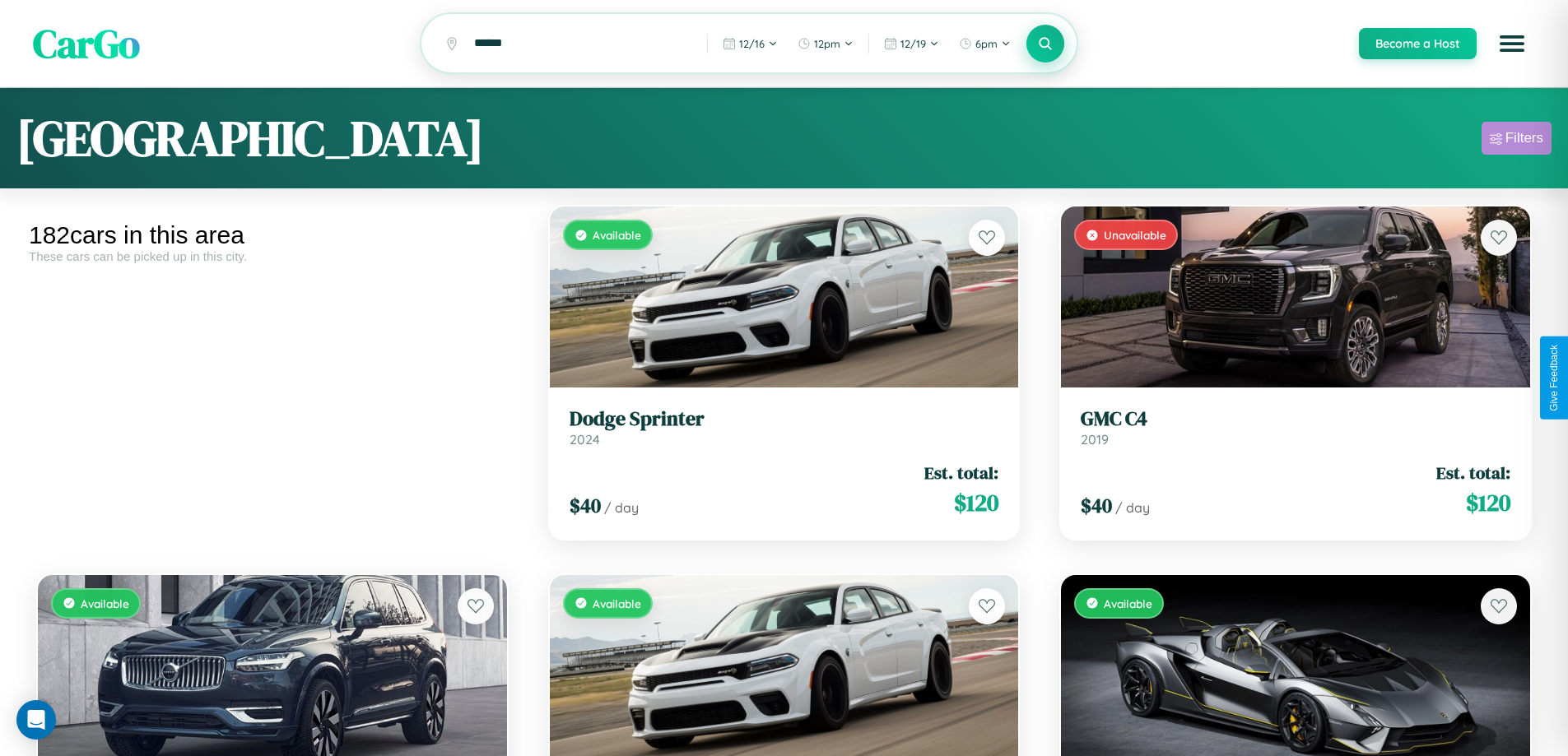
click at [1516, 141] on div "Filters" at bounding box center [1524, 138] width 38 height 16
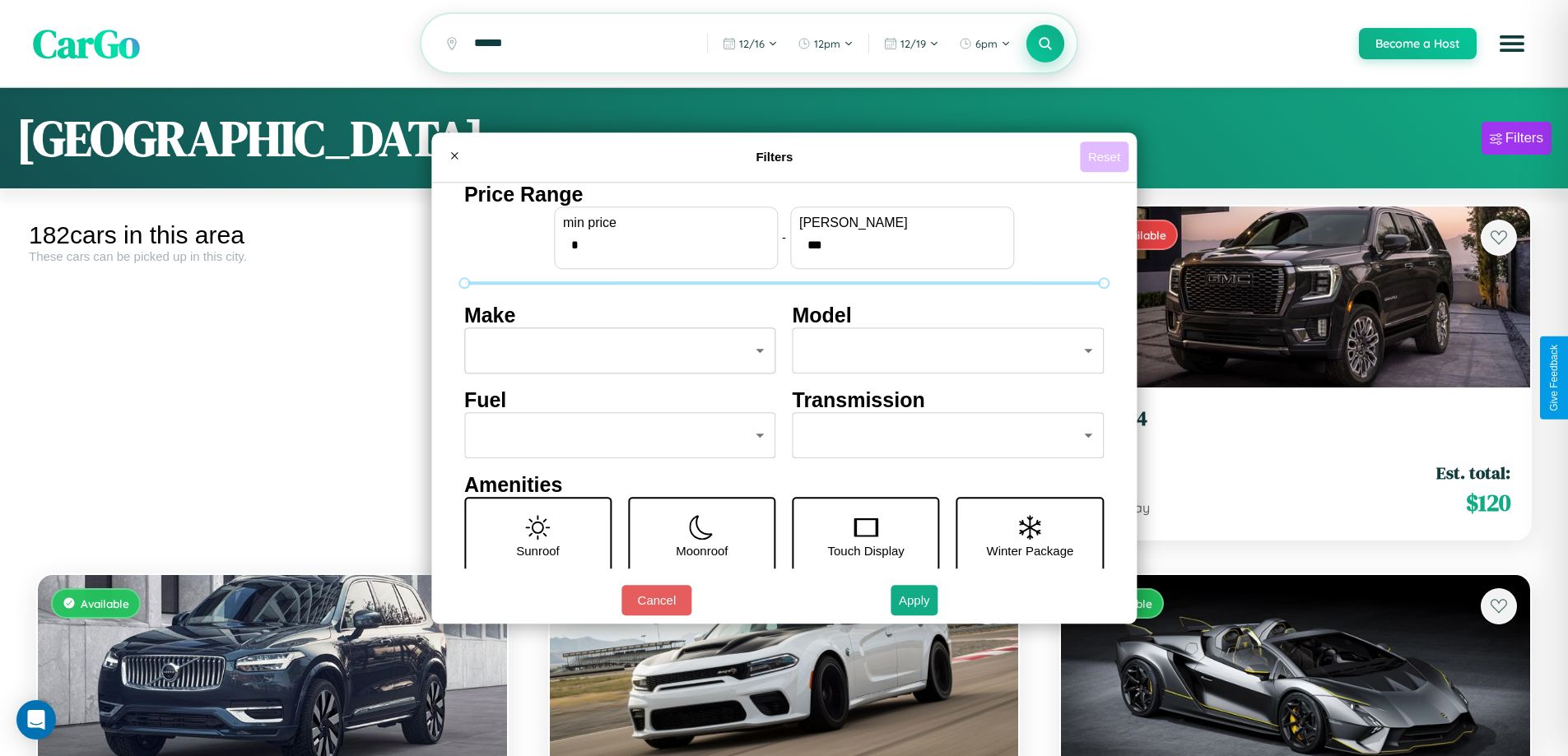
click at [1106, 157] on button "Reset" at bounding box center [1103, 156] width 49 height 30
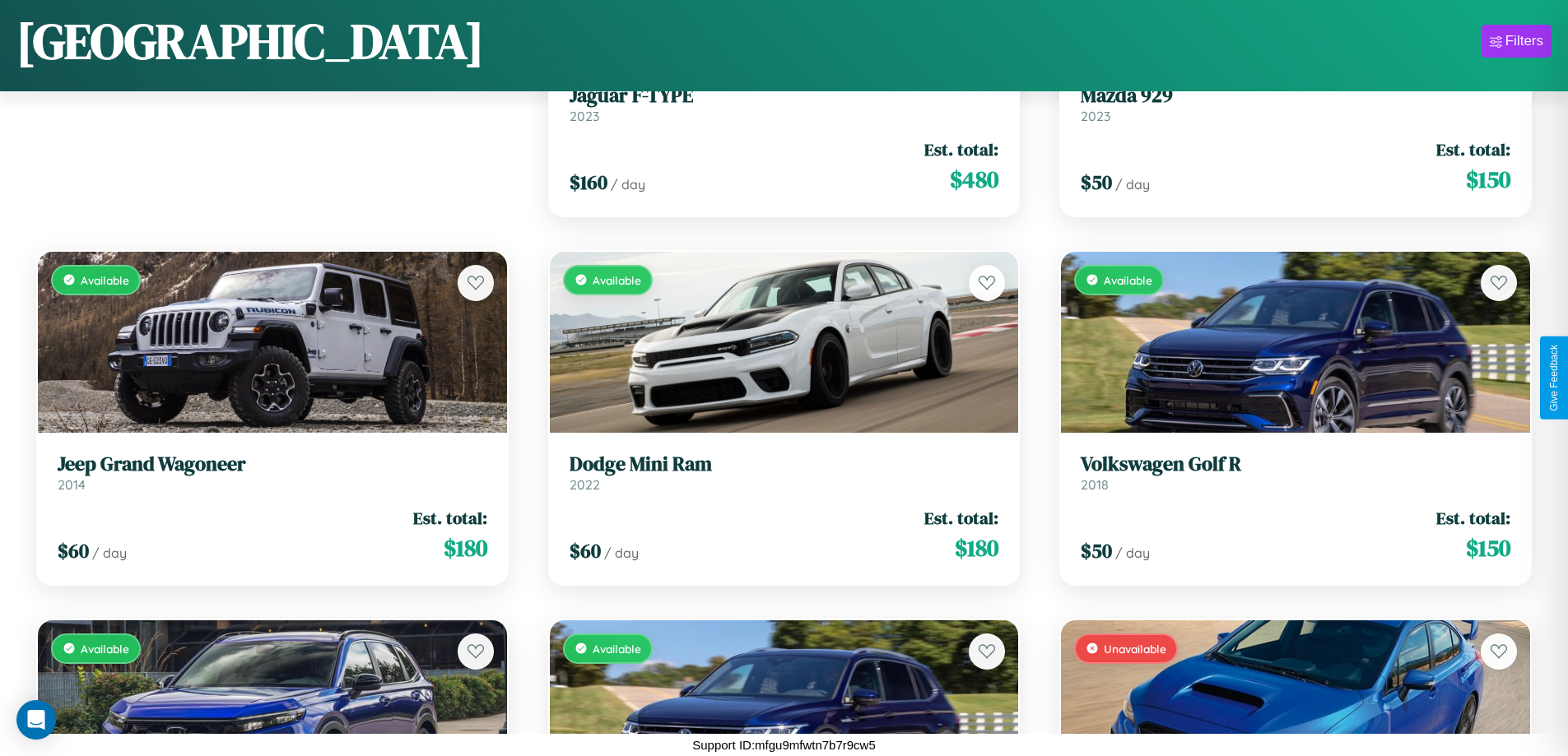
scroll to position [231, 0]
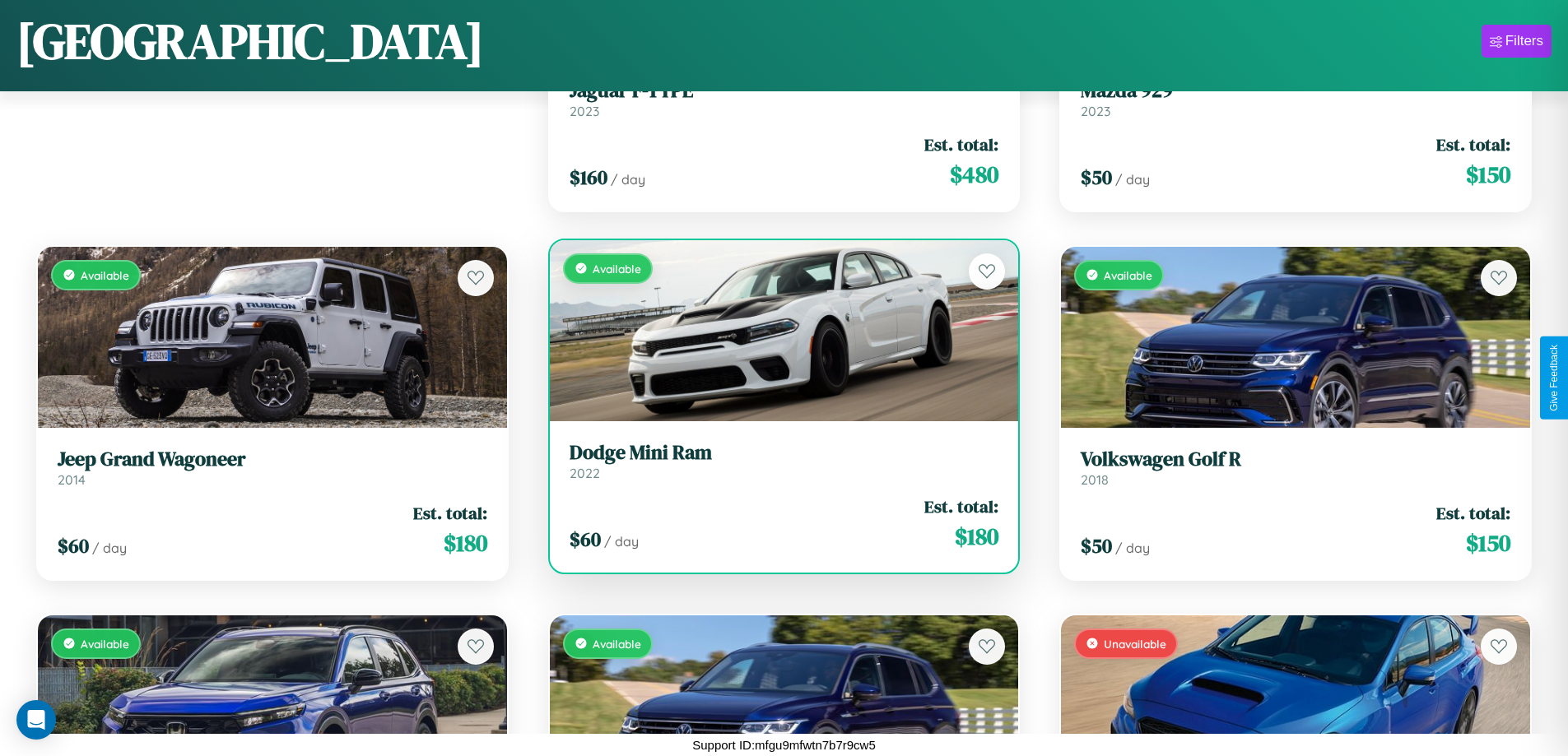
click at [777, 335] on div "Available" at bounding box center [784, 331] width 469 height 181
click at [777, 330] on div "Available" at bounding box center [784, 331] width 469 height 181
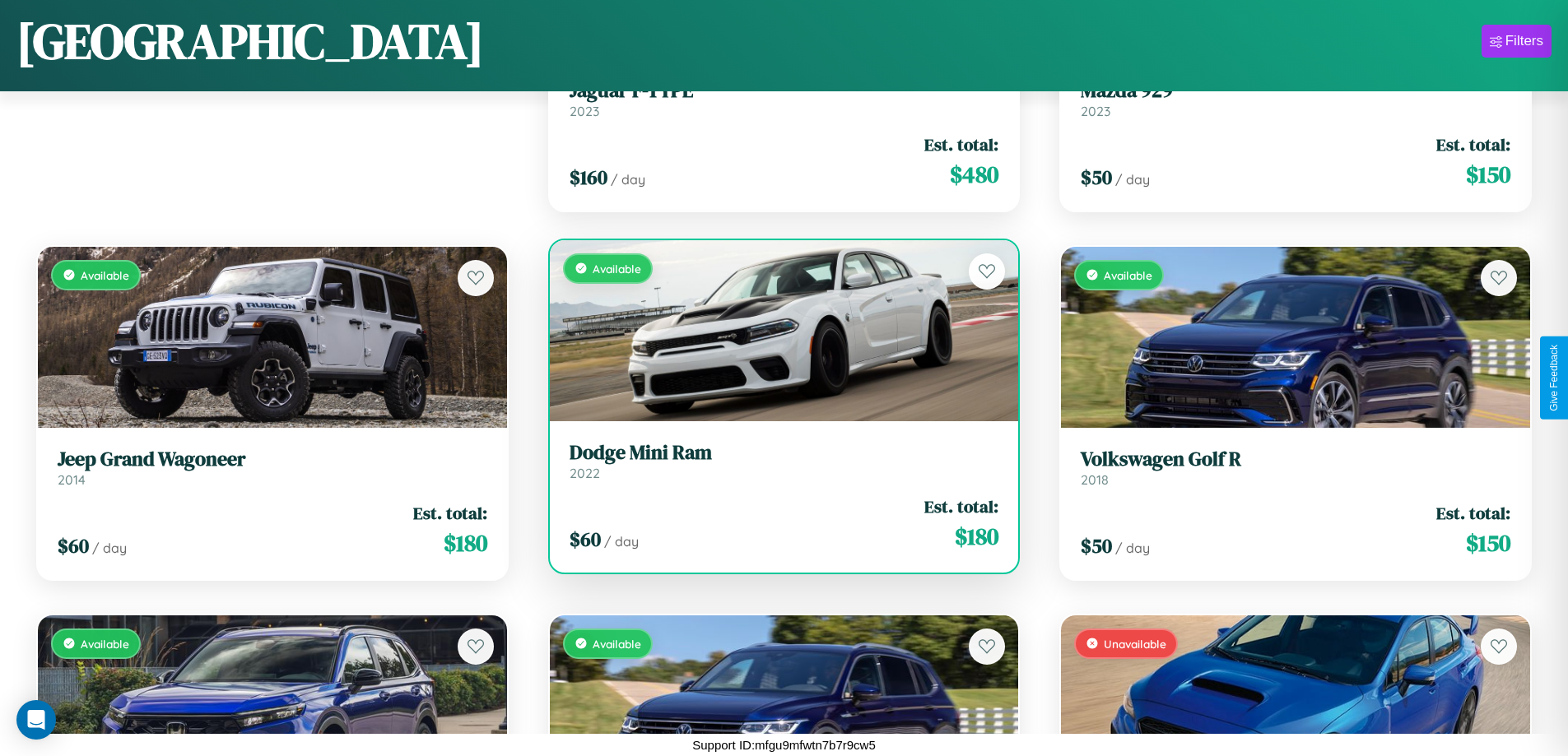
click at [777, 330] on div "Available" at bounding box center [784, 331] width 469 height 181
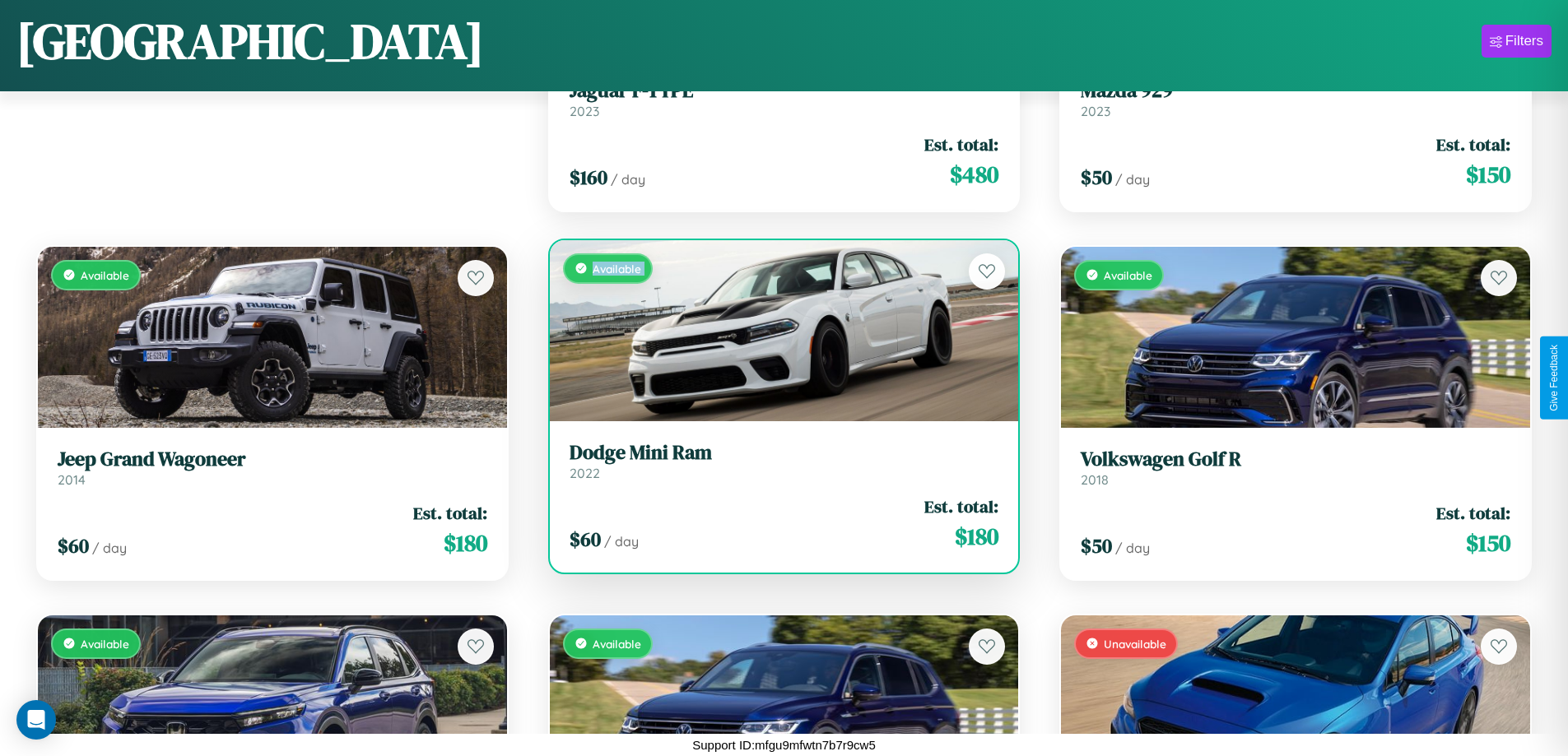
click at [777, 330] on div "Available" at bounding box center [784, 331] width 469 height 181
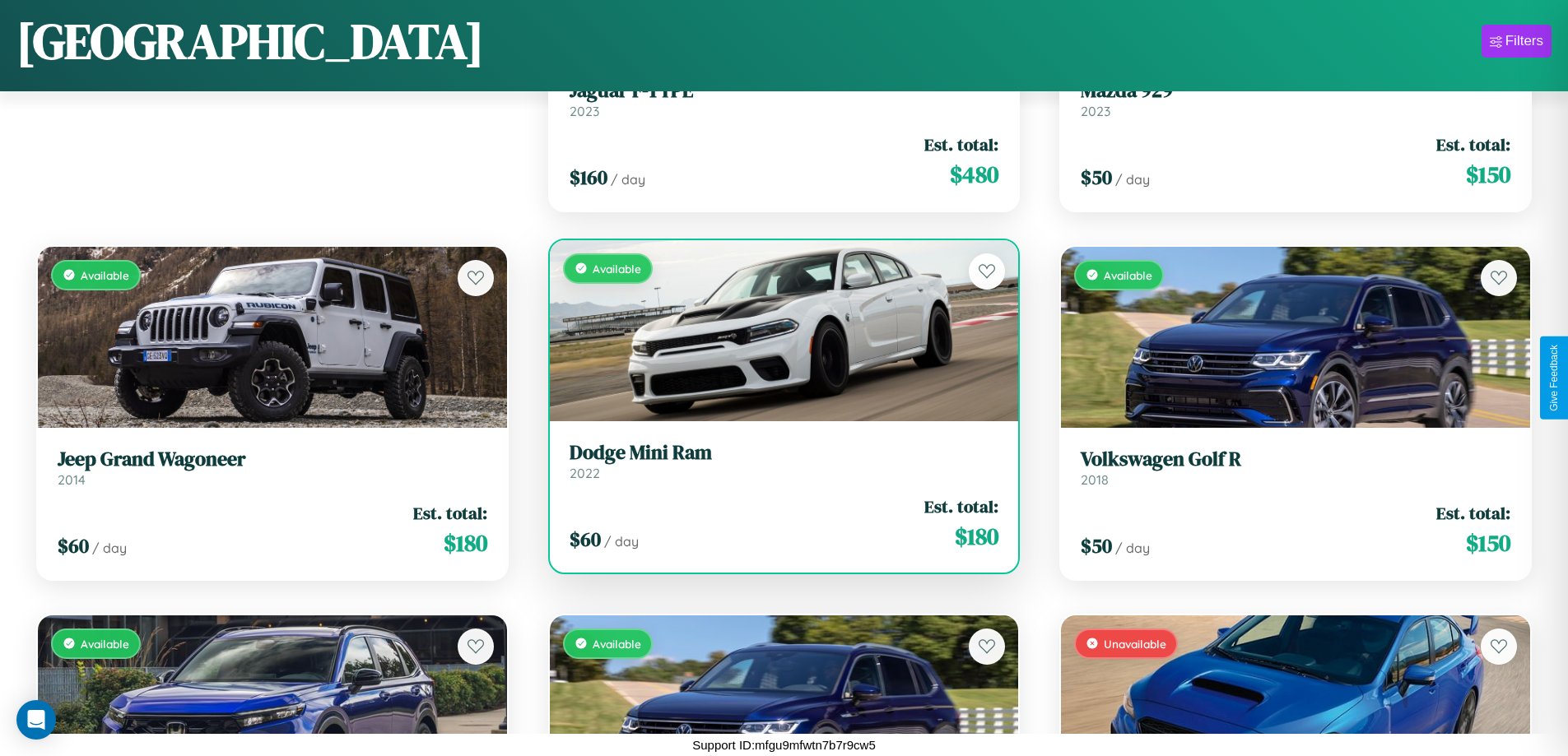
click at [777, 330] on div "Available" at bounding box center [784, 331] width 469 height 181
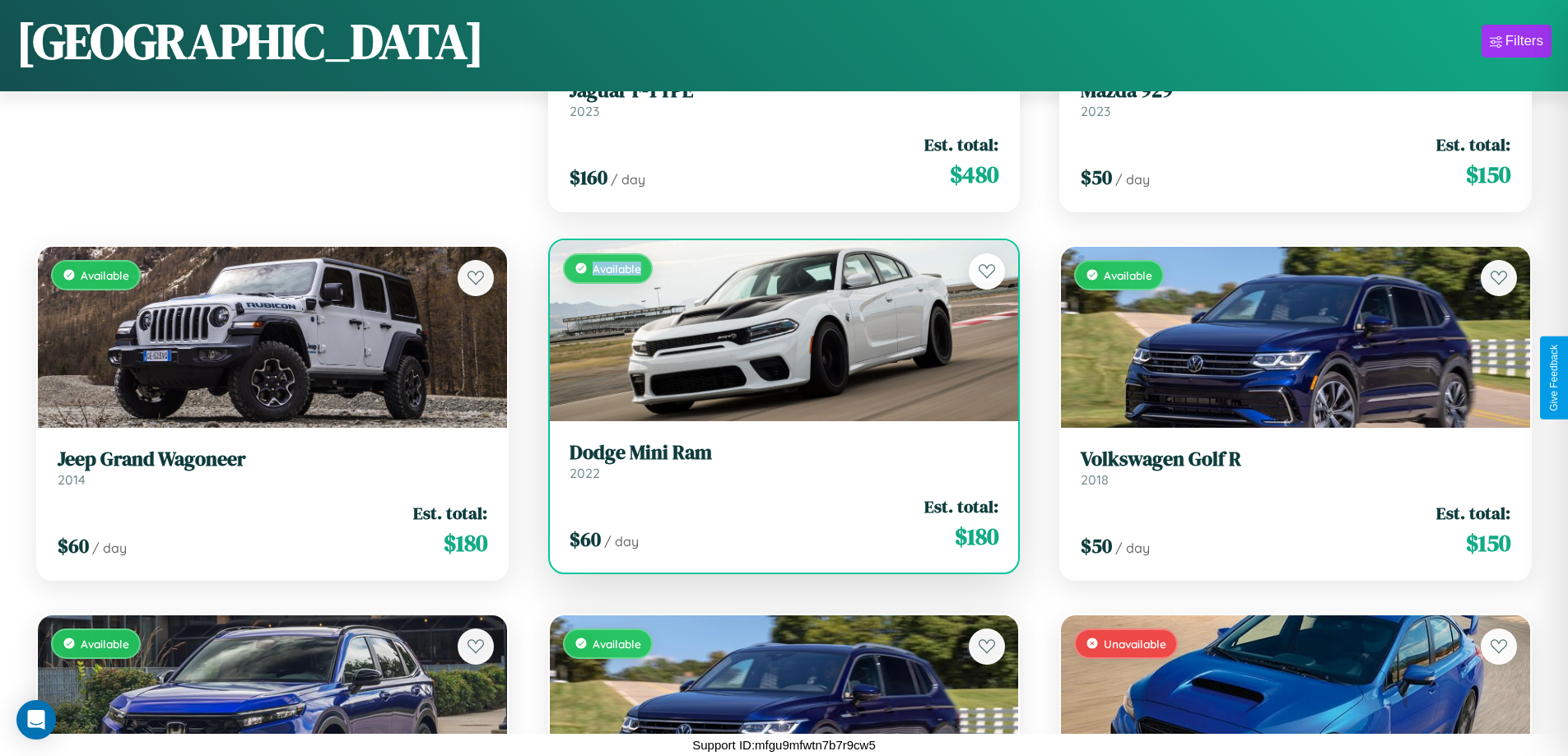
click at [777, 330] on div "Available" at bounding box center [784, 331] width 469 height 181
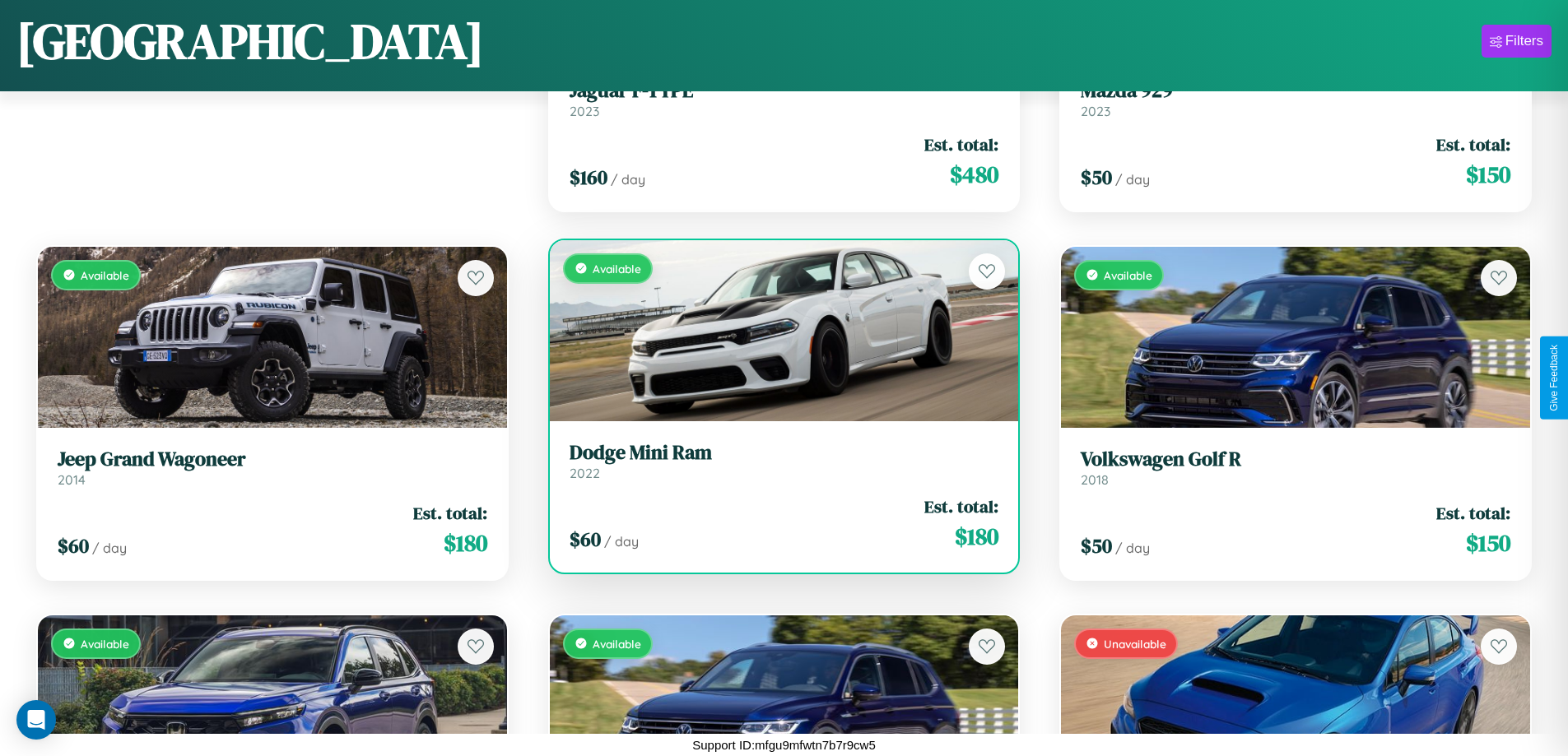
click at [777, 461] on h3 "Dodge Mini Ram" at bounding box center [784, 453] width 430 height 24
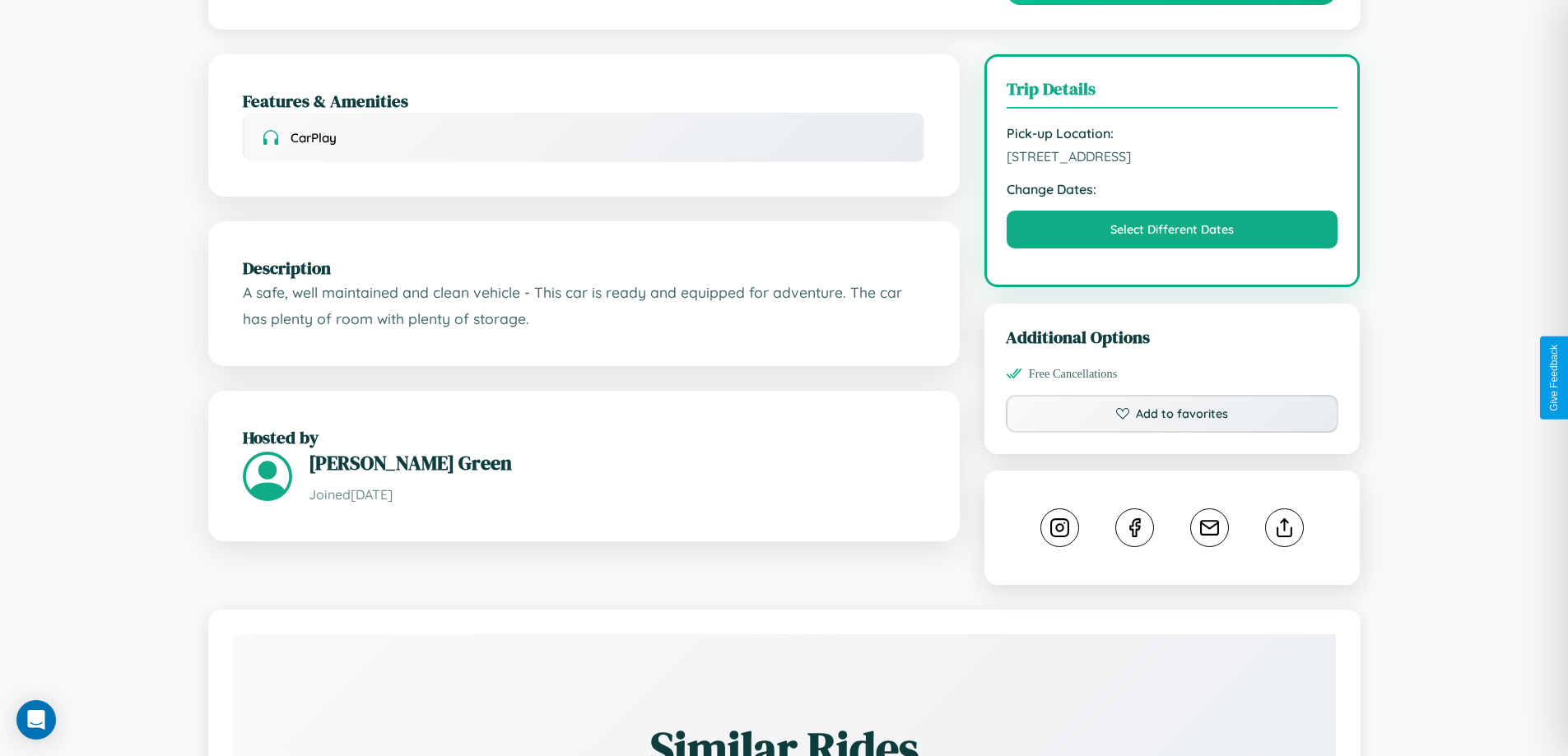
scroll to position [427, 0]
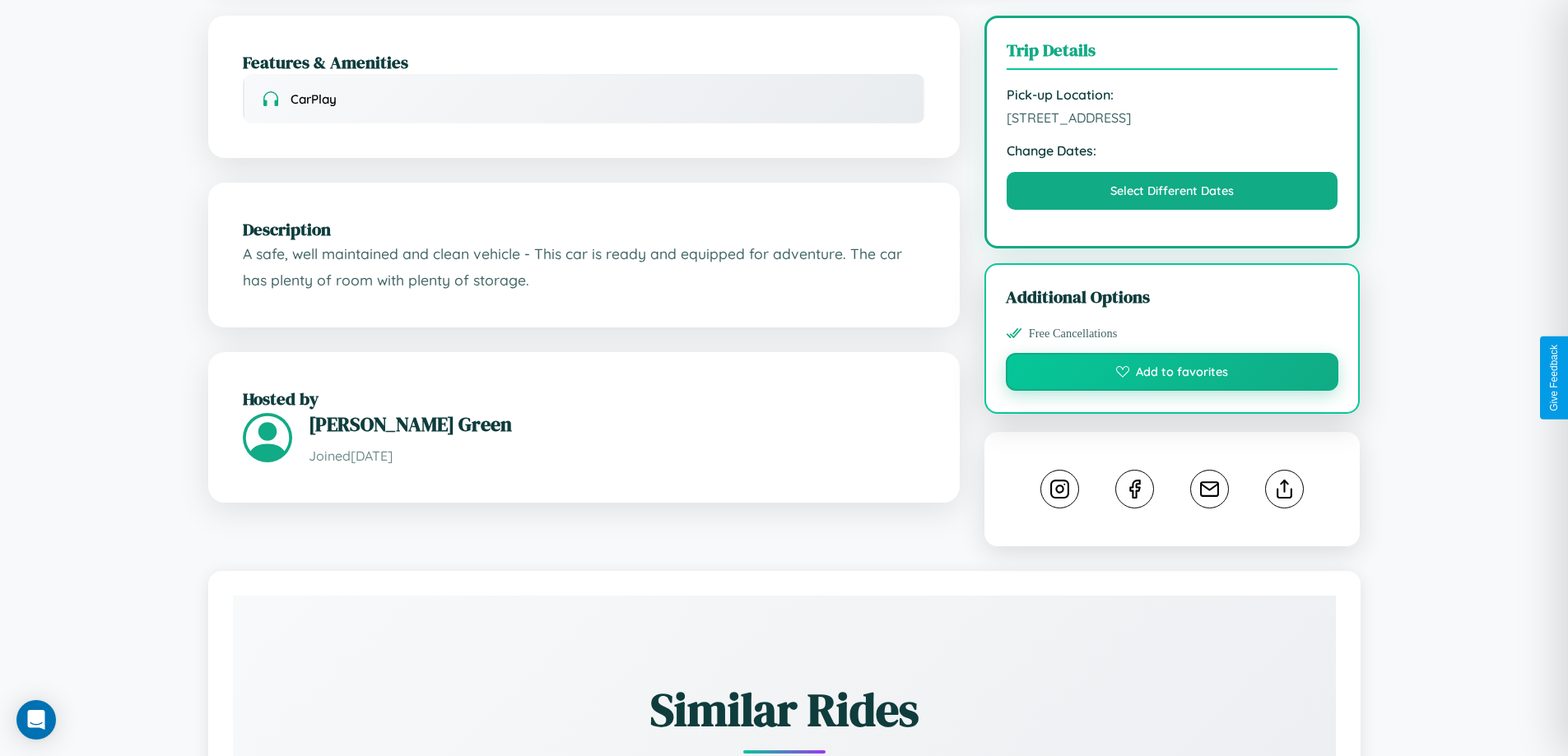
click at [1172, 375] on button "Add to favorites" at bounding box center [1172, 371] width 334 height 38
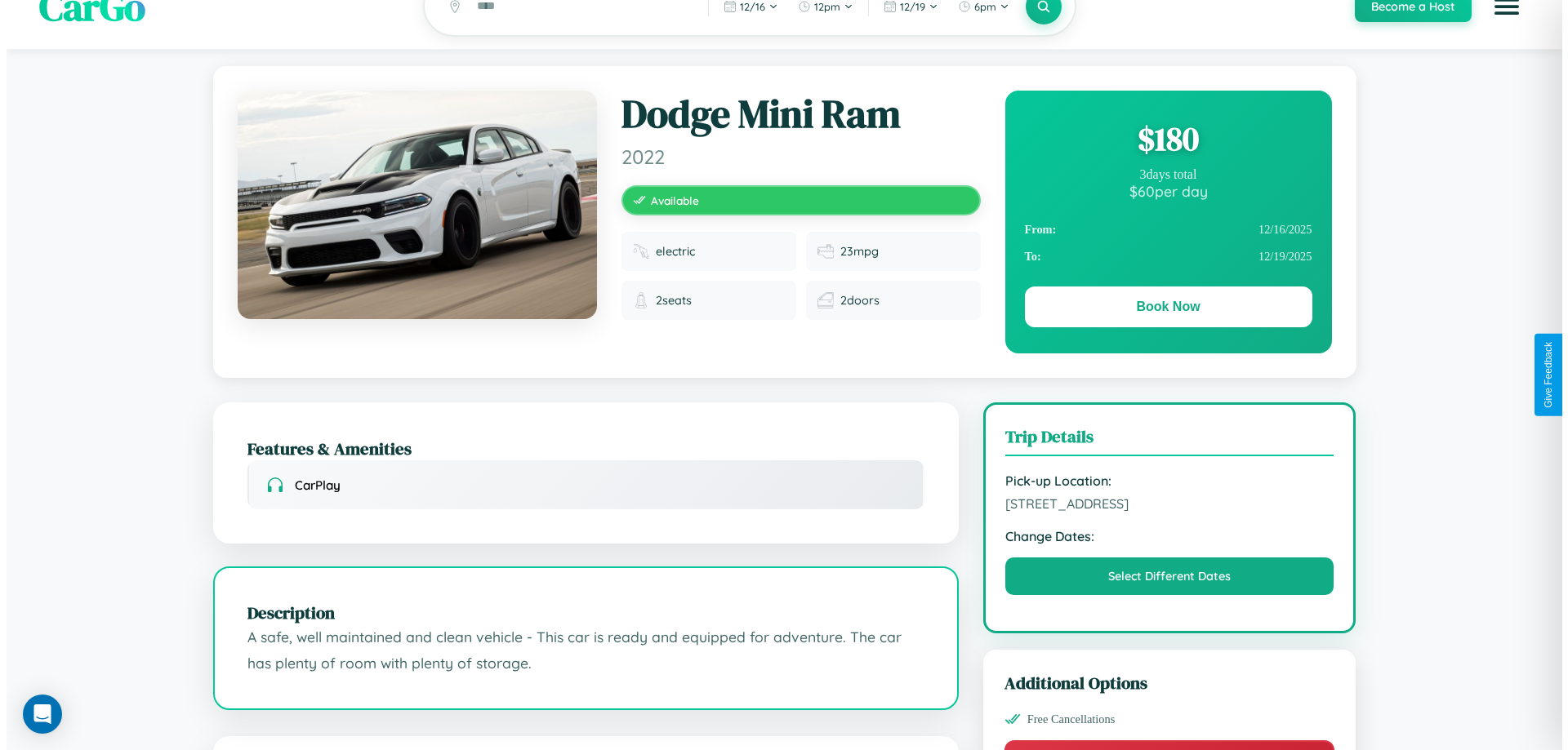
scroll to position [0, 0]
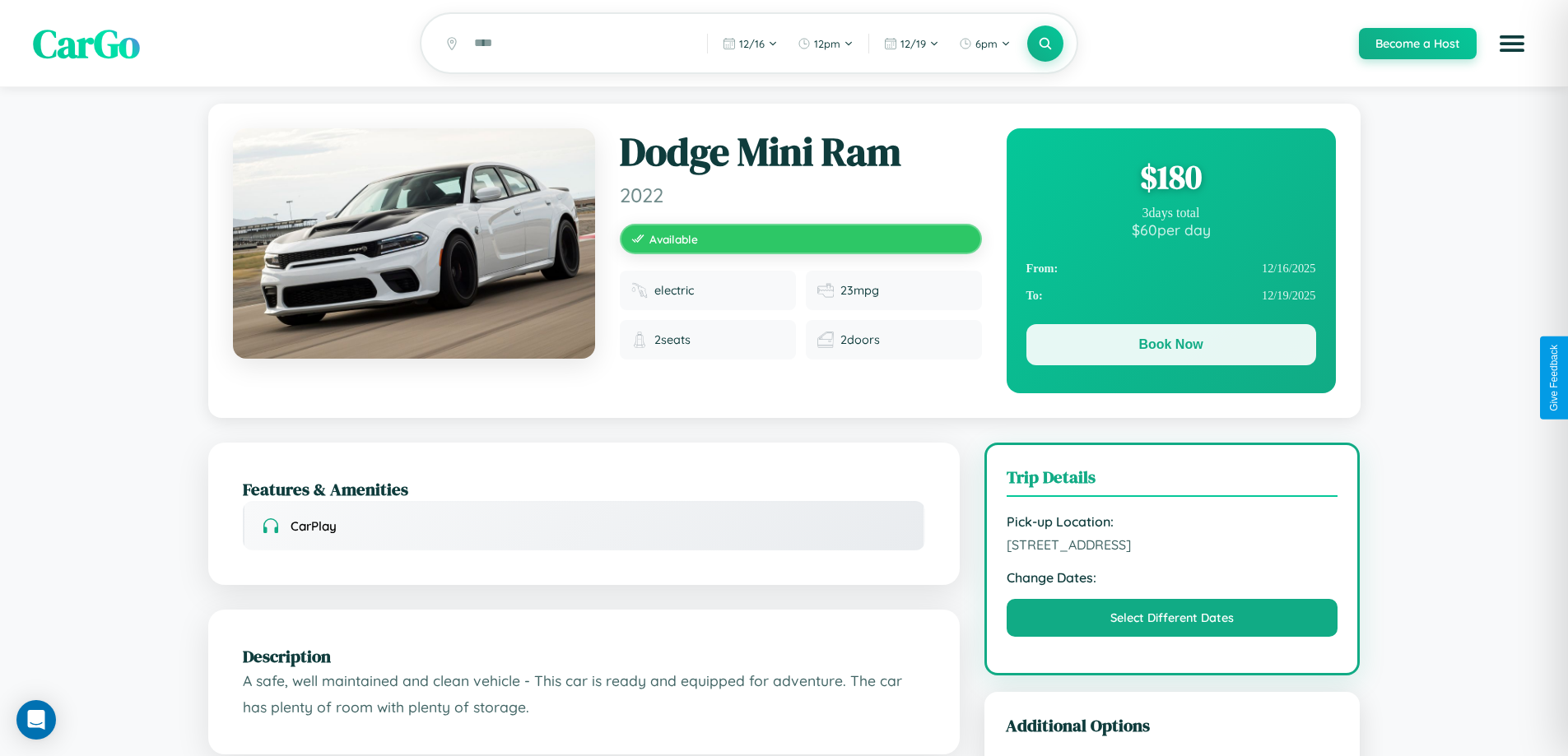
click at [1170, 347] on button "Book Now" at bounding box center [1171, 345] width 290 height 41
